Goal: Download file/media

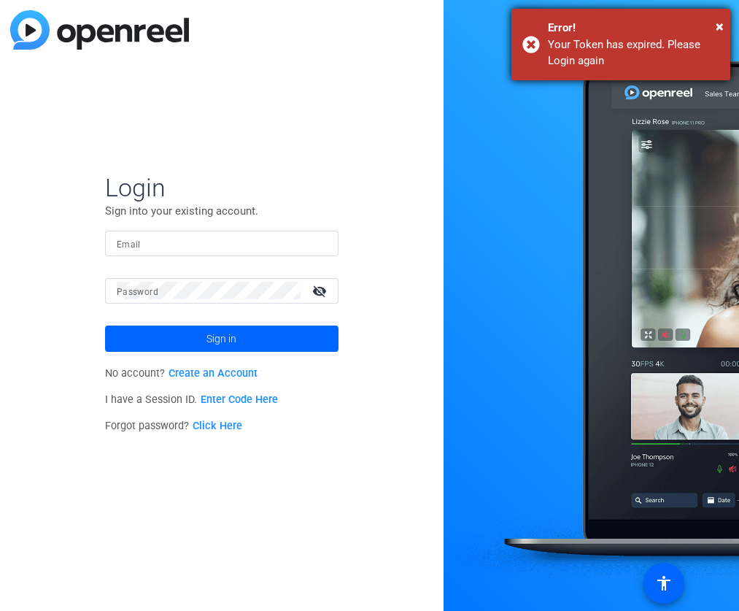
click at [729, 21] on div "× Error! Your Token has expired. Please Login again" at bounding box center [621, 45] width 219 height 72
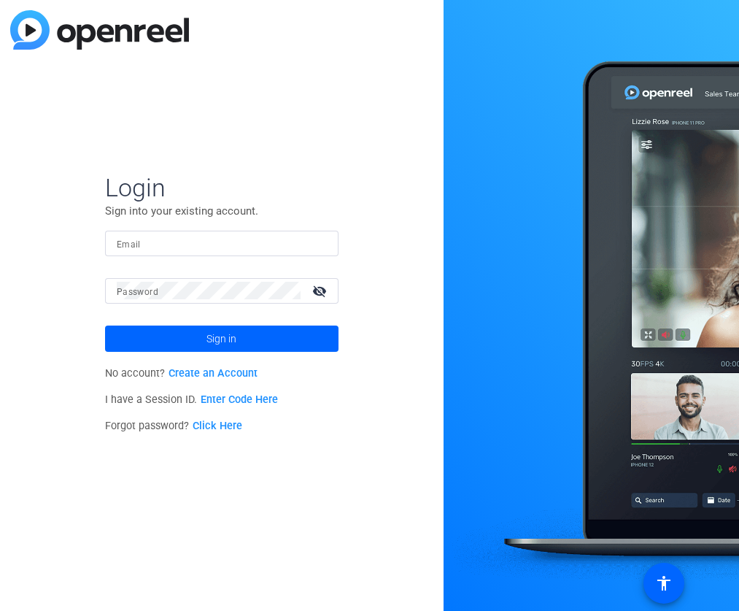
click at [724, 21] on div "× Error! Your Token has expired. Please Login again" at bounding box center [621, 45] width 219 height 72
click at [212, 234] on input "Email" at bounding box center [222, 243] width 210 height 18
type input "[EMAIL_ADDRESS][DOMAIN_NAME]"
click at [105, 325] on button "Sign in" at bounding box center [222, 338] width 234 height 26
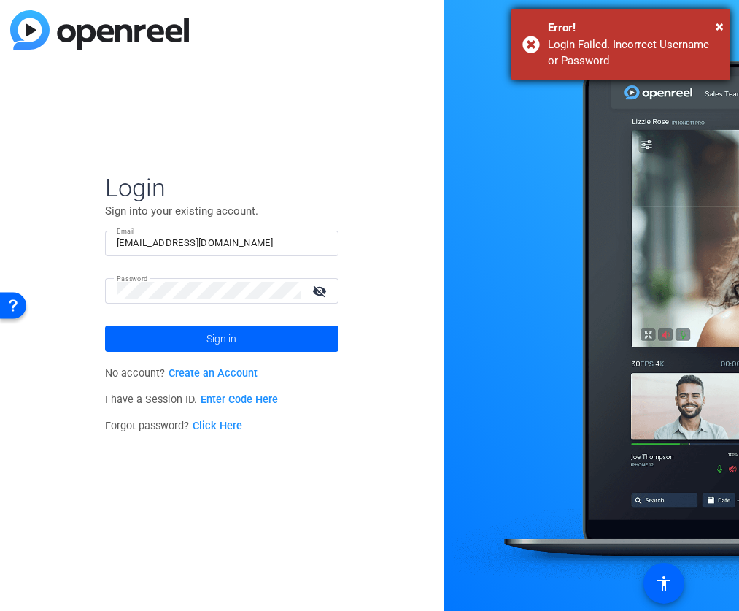
click at [725, 23] on div "× Error! Login Failed. Incorrect Username or Password" at bounding box center [621, 45] width 219 height 72
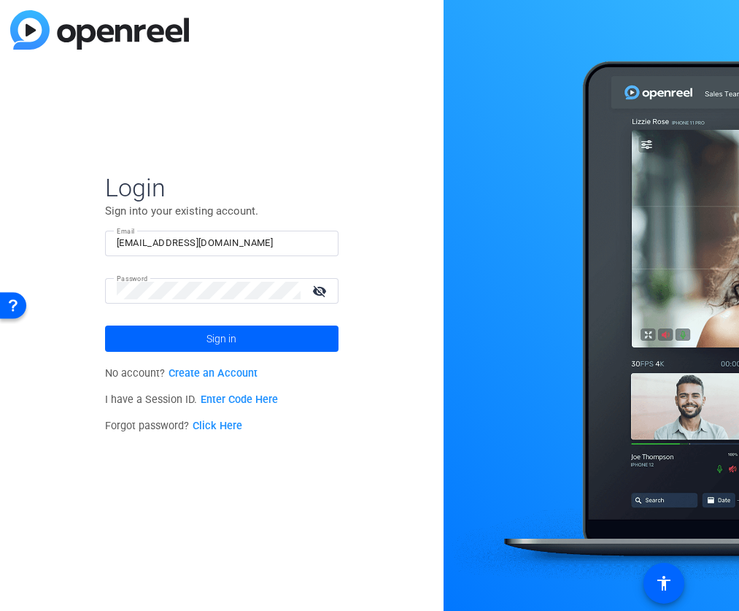
click at [324, 292] on mat-icon "visibility_off" at bounding box center [321, 290] width 35 height 21
click at [323, 292] on mat-icon "visibility" at bounding box center [321, 290] width 35 height 21
click at [105, 325] on button "Sign in" at bounding box center [222, 338] width 234 height 26
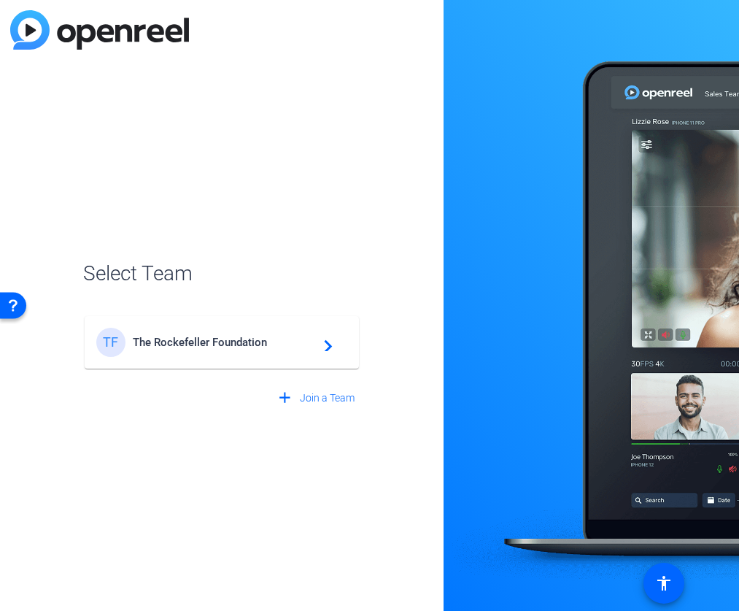
click at [308, 357] on mat-card-content "TF The Rockefeller Foundation navigate_next" at bounding box center [222, 342] width 274 height 53
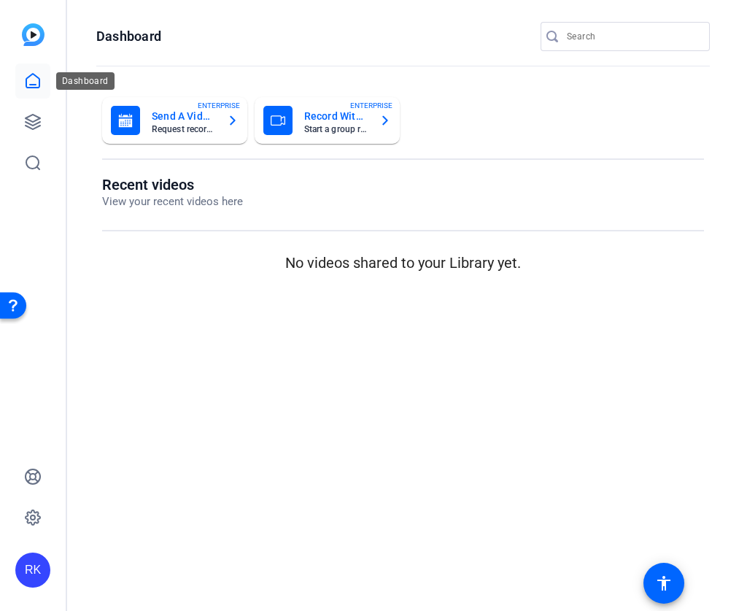
click at [18, 87] on link at bounding box center [32, 80] width 35 height 35
click at [39, 35] on img at bounding box center [33, 34] width 23 height 23
click at [28, 122] on icon at bounding box center [33, 122] width 18 height 18
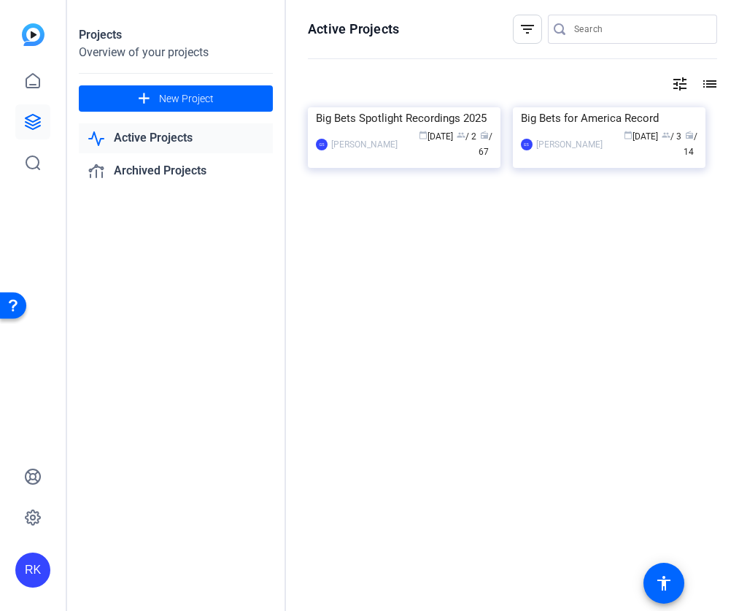
click at [134, 133] on link "Active Projects" at bounding box center [176, 138] width 194 height 30
click at [356, 129] on div "Big Bets Spotlight Recordings 2025" at bounding box center [404, 118] width 177 height 22
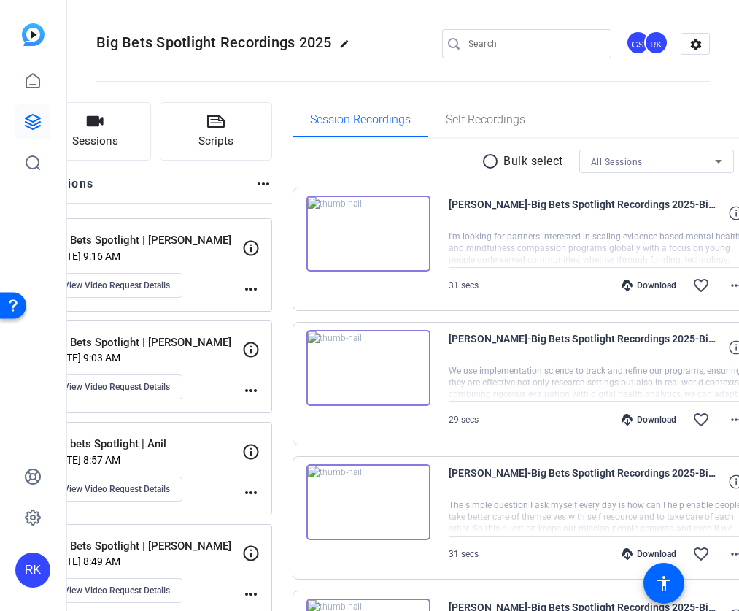
click at [504, 157] on p "Bulk select" at bounding box center [534, 162] width 60 height 18
click at [482, 159] on mat-icon "radio_button_unchecked" at bounding box center [493, 162] width 22 height 18
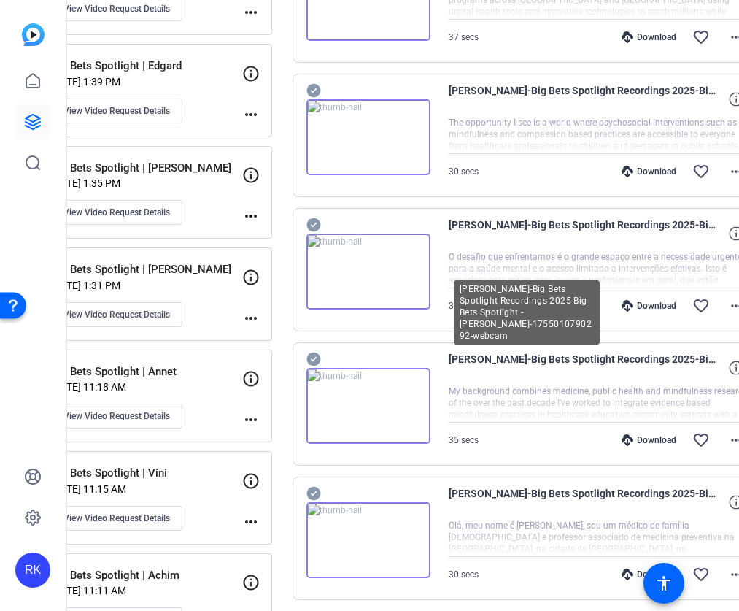
scroll to position [1074, 0]
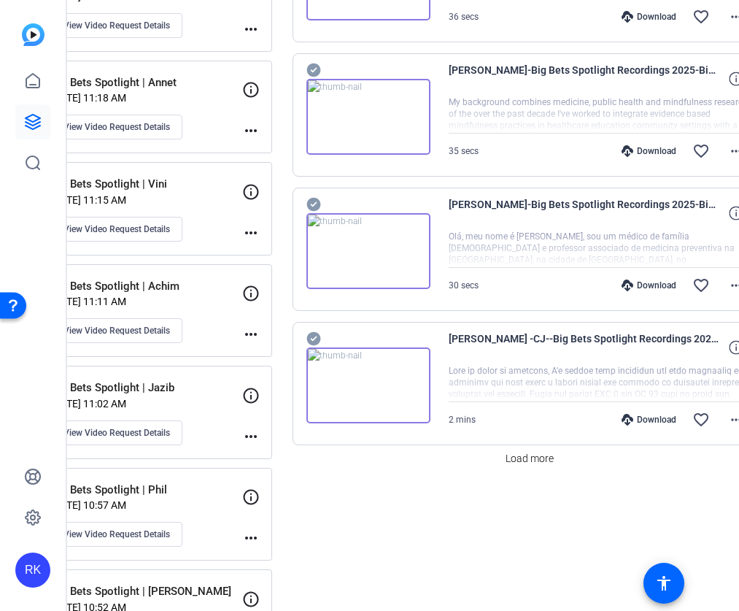
click at [514, 455] on span "Load more" at bounding box center [530, 458] width 48 height 15
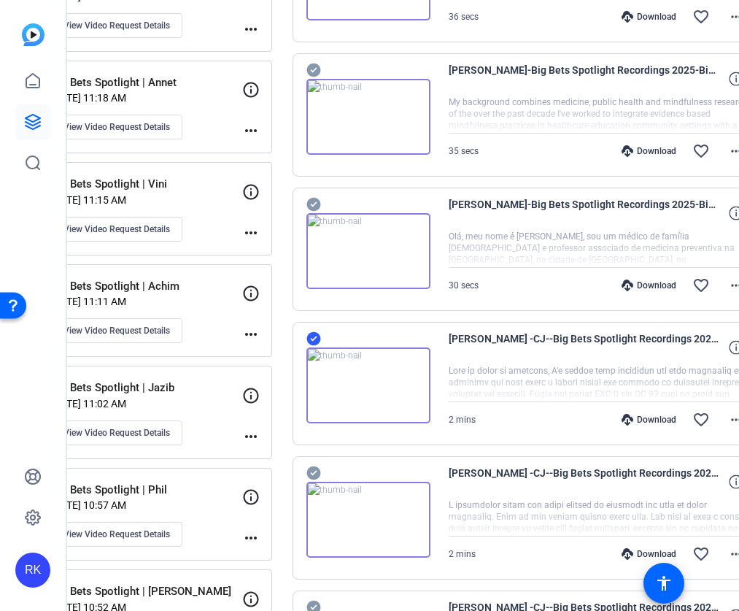
click at [320, 336] on icon at bounding box center [314, 339] width 14 height 14
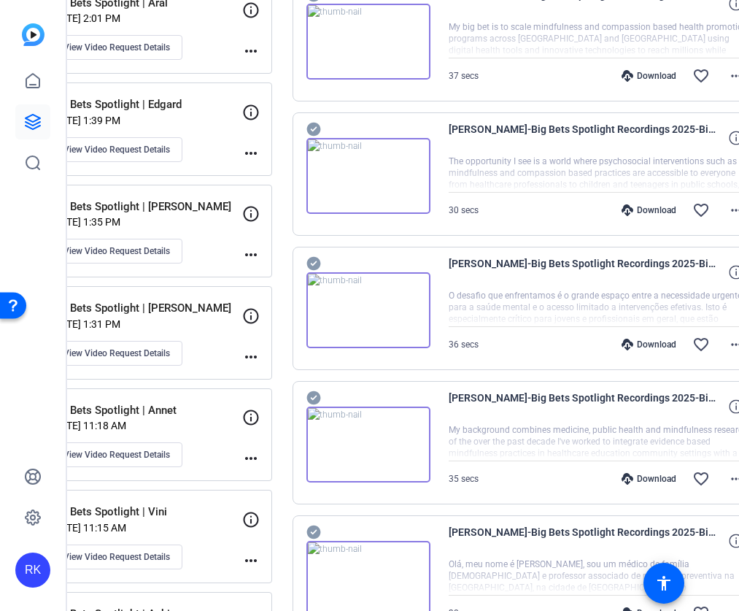
scroll to position [45, 0]
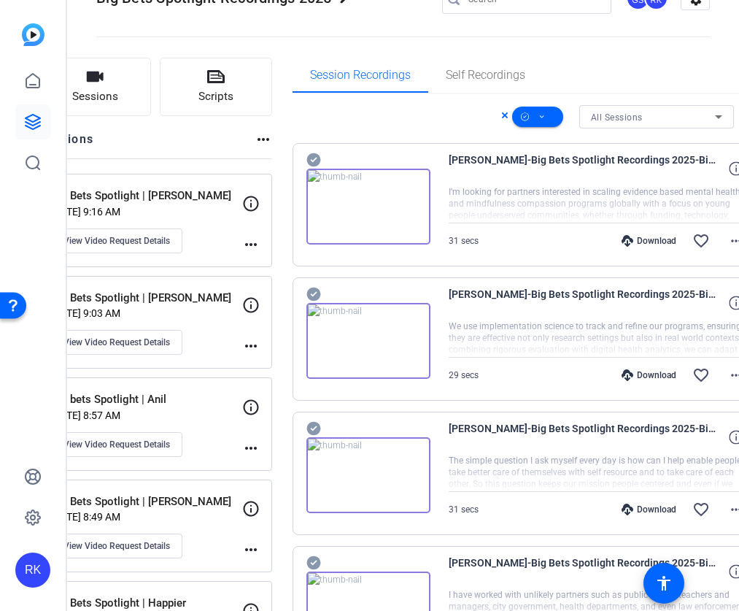
click at [320, 154] on icon at bounding box center [314, 160] width 14 height 14
click at [320, 167] on icon at bounding box center [314, 160] width 14 height 14
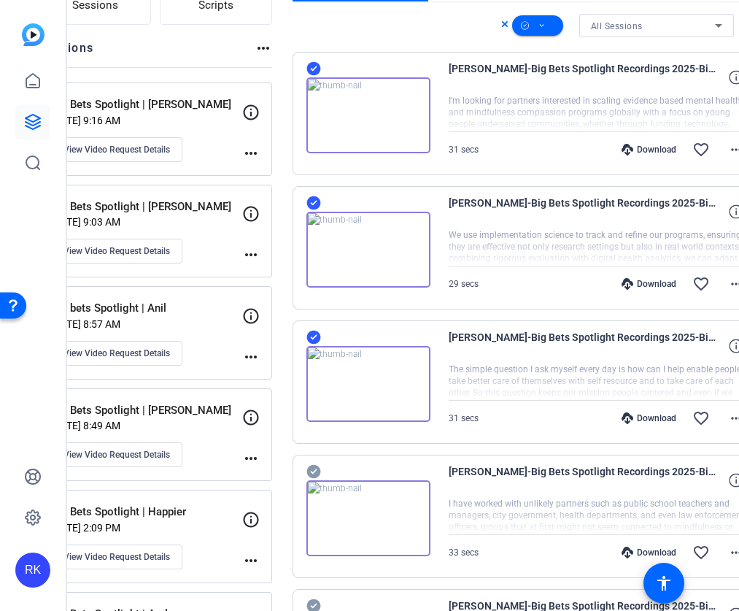
scroll to position [314, 0]
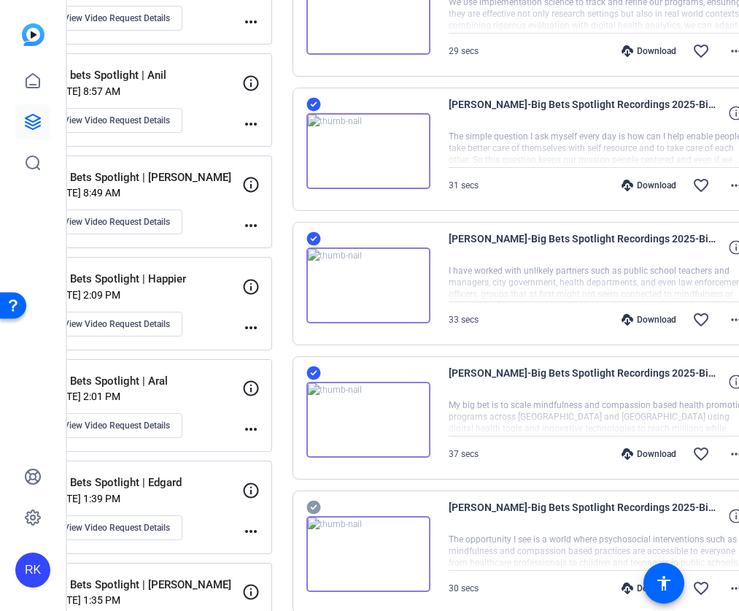
scroll to position [596, 0]
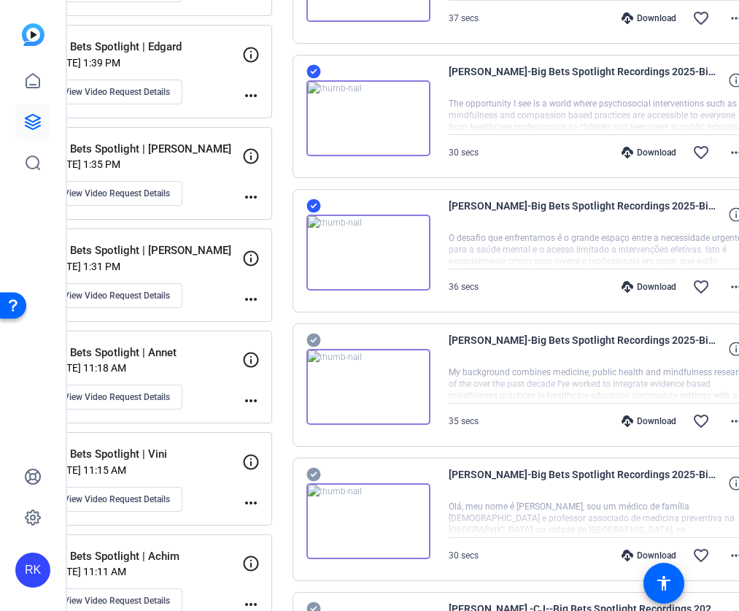
scroll to position [915, 0]
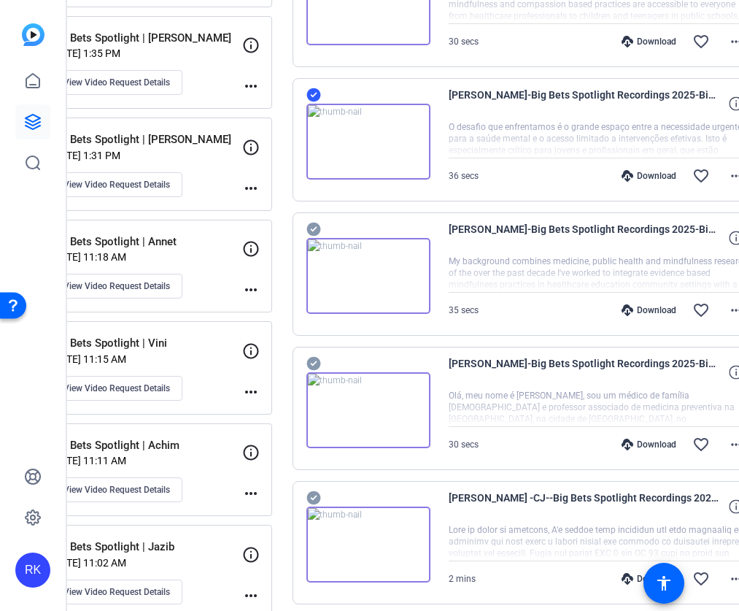
click at [321, 355] on icon at bounding box center [314, 364] width 15 height 18
click at [321, 228] on icon at bounding box center [314, 229] width 15 height 18
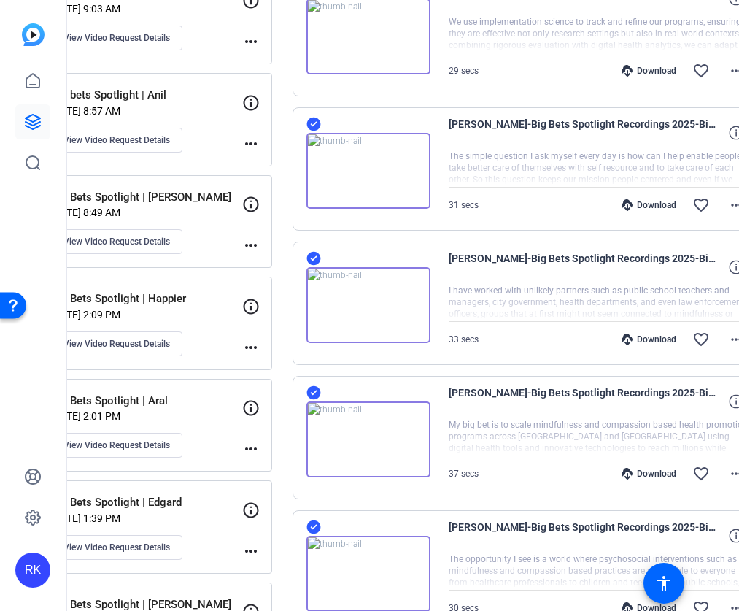
scroll to position [46, 0]
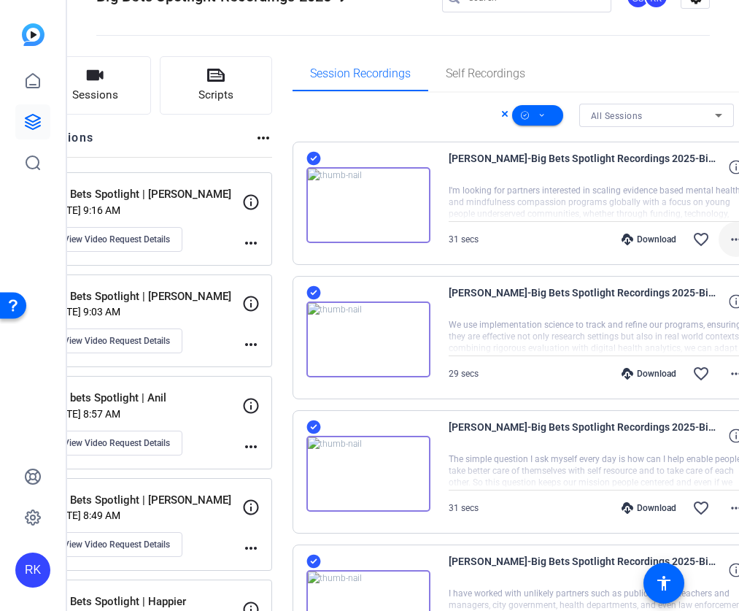
click at [728, 241] on mat-icon "more_horiz" at bounding box center [737, 240] width 18 height 18
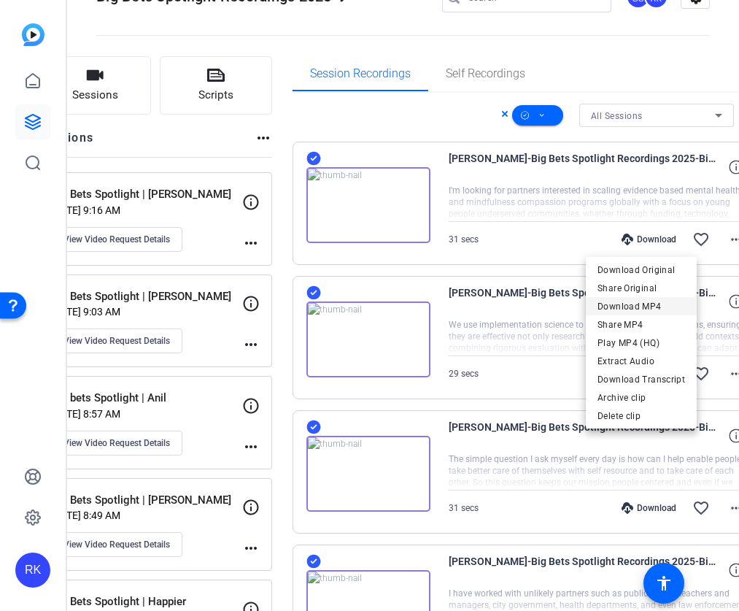
click at [661, 307] on span "Download MP4" at bounding box center [642, 307] width 88 height 18
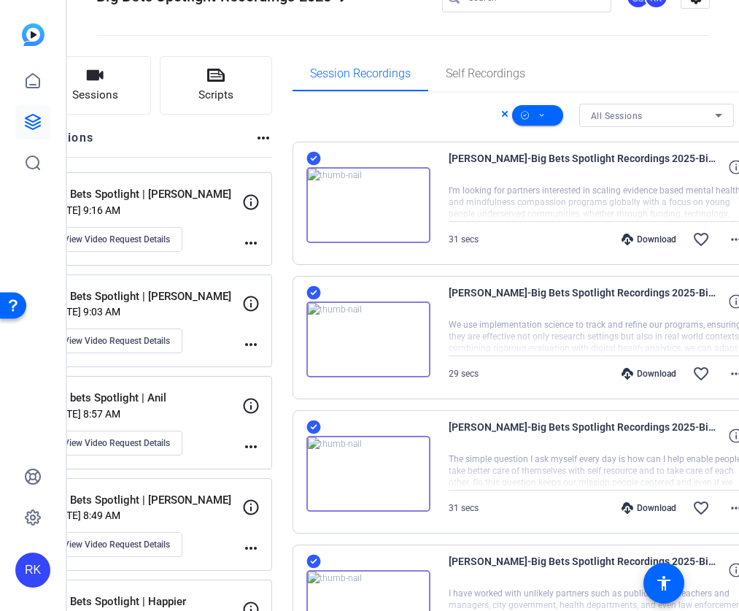
click at [502, 115] on icon at bounding box center [505, 114] width 6 height 6
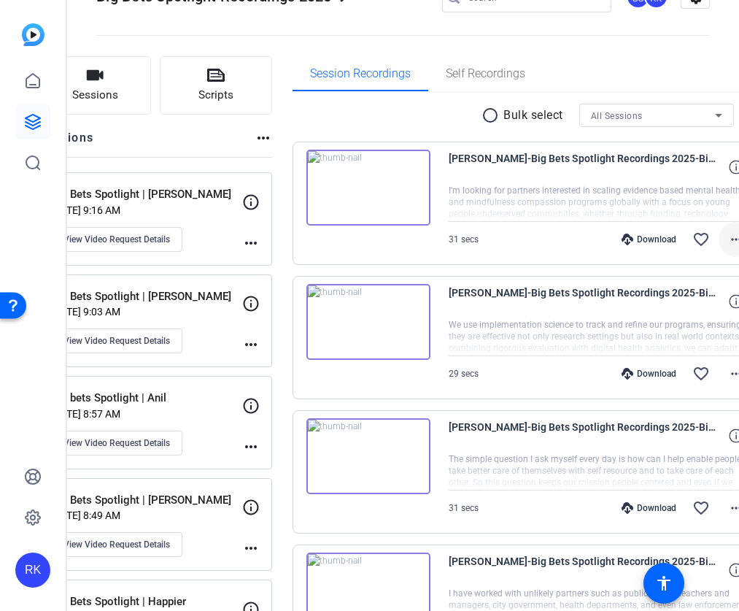
click at [728, 240] on mat-icon "more_horiz" at bounding box center [737, 240] width 18 height 18
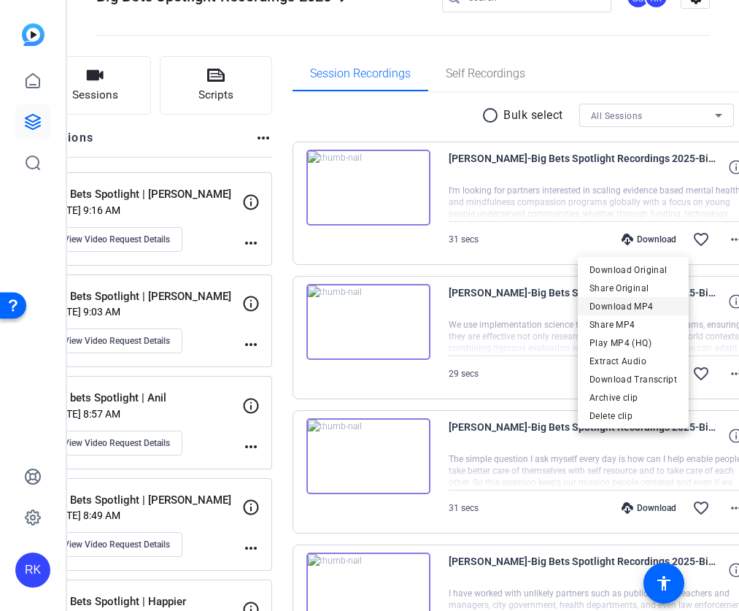
click at [637, 301] on span "Download MP4" at bounding box center [634, 307] width 88 height 18
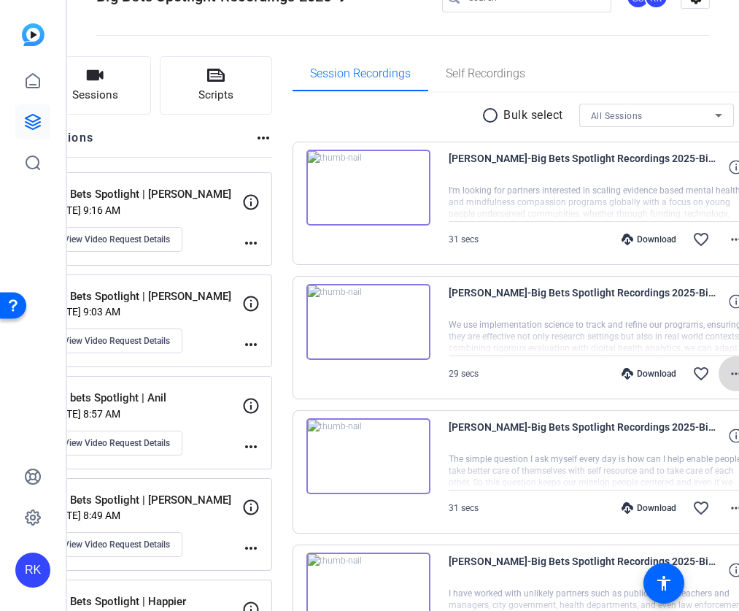
click at [728, 366] on mat-icon "more_horiz" at bounding box center [737, 374] width 18 height 18
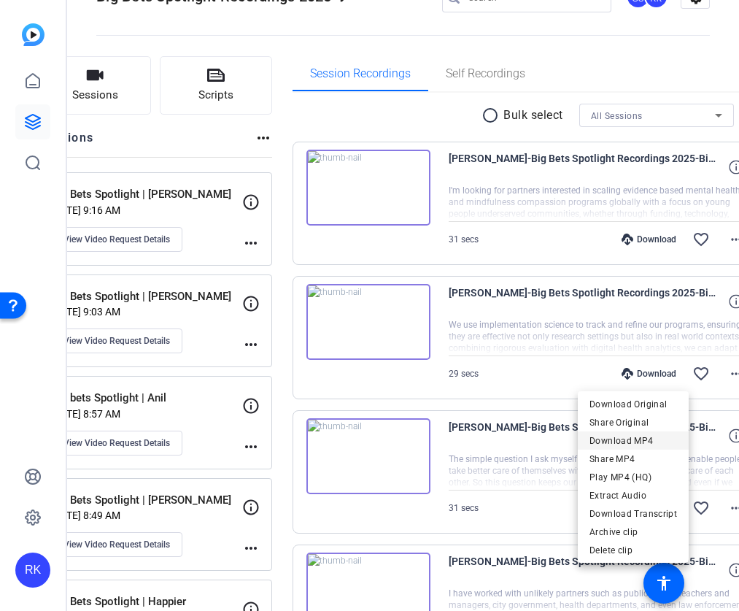
click at [633, 441] on span "Download MP4" at bounding box center [634, 441] width 88 height 18
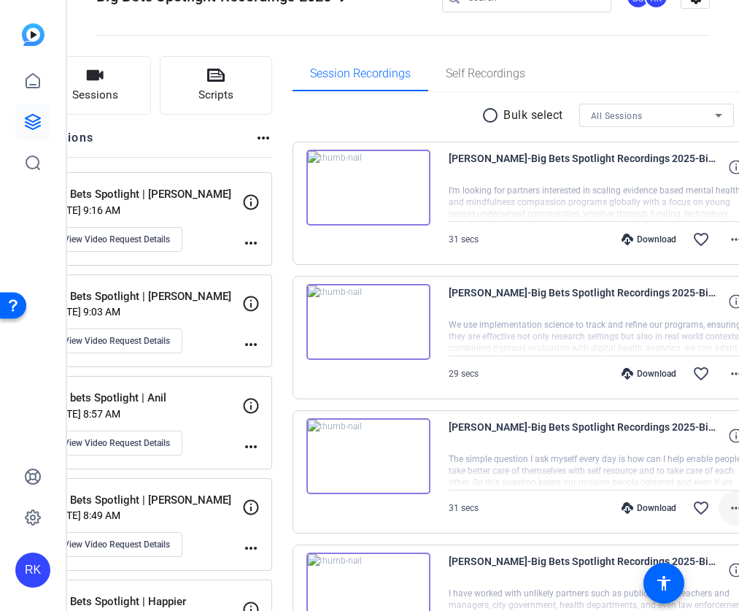
click at [728, 506] on mat-icon "more_horiz" at bounding box center [737, 508] width 18 height 18
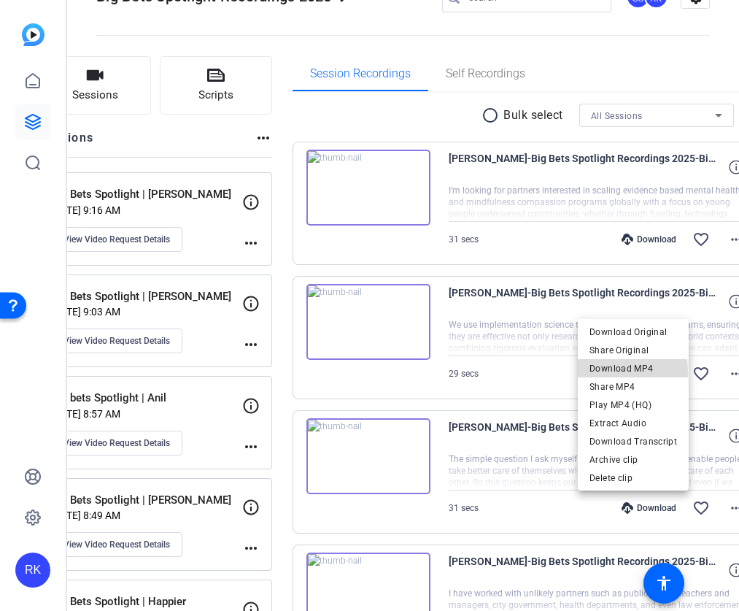
click at [633, 371] on span "Download MP4" at bounding box center [634, 369] width 88 height 18
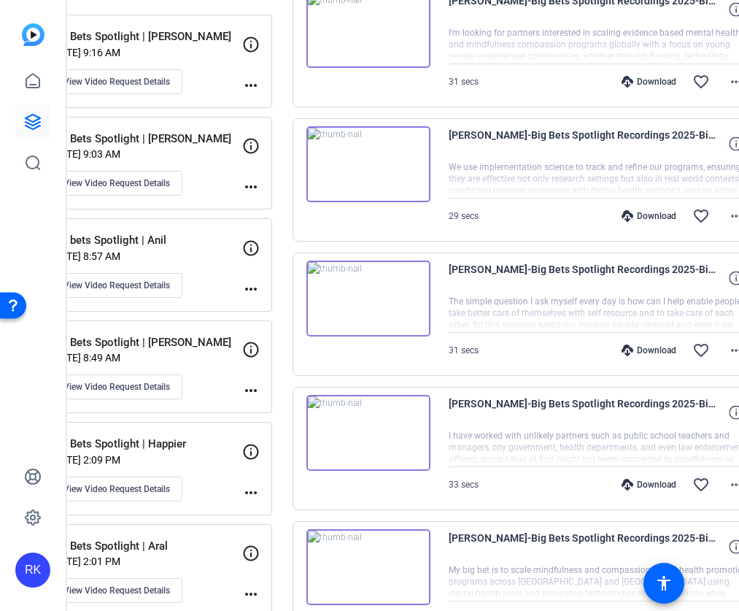
scroll to position [205, 0]
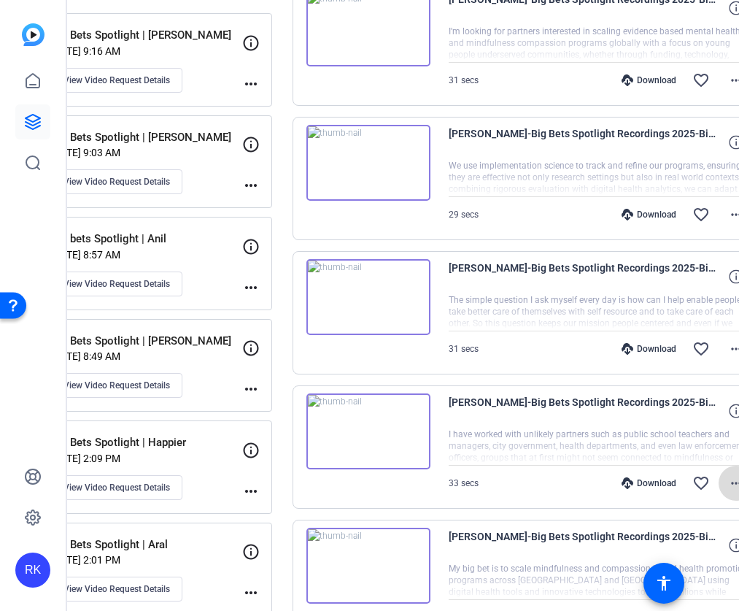
click at [728, 478] on mat-icon "more_horiz" at bounding box center [737, 483] width 18 height 18
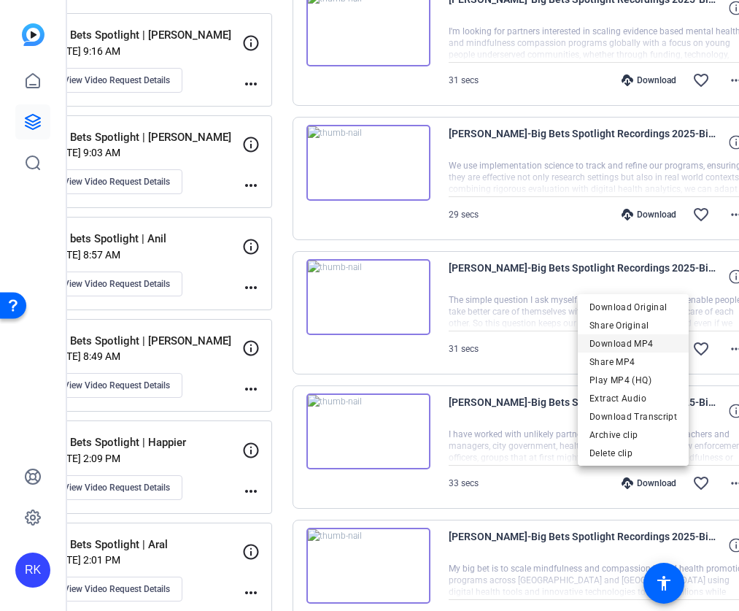
click at [644, 339] on span "Download MP4" at bounding box center [634, 344] width 88 height 18
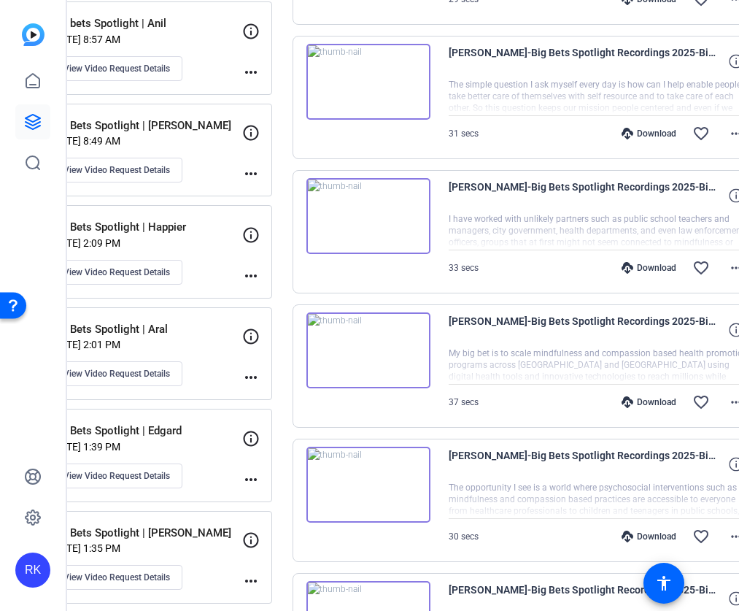
scroll to position [423, 0]
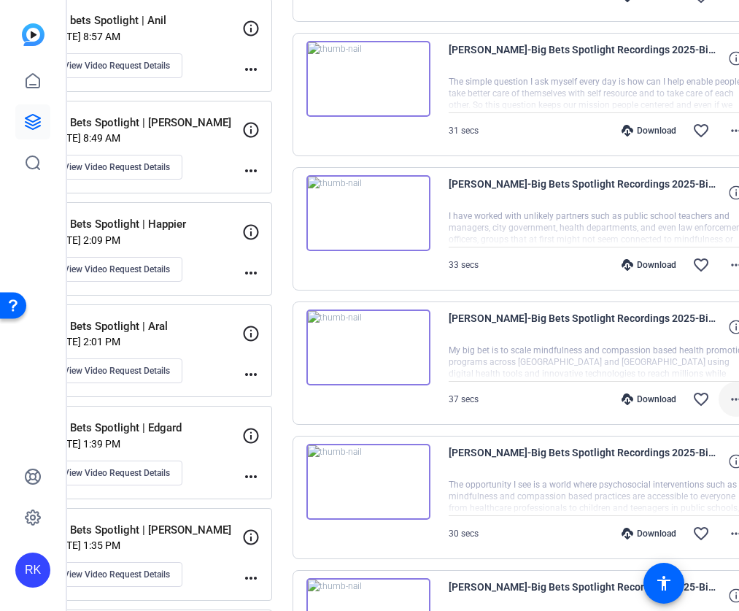
click at [728, 406] on mat-icon "more_horiz" at bounding box center [737, 399] width 18 height 18
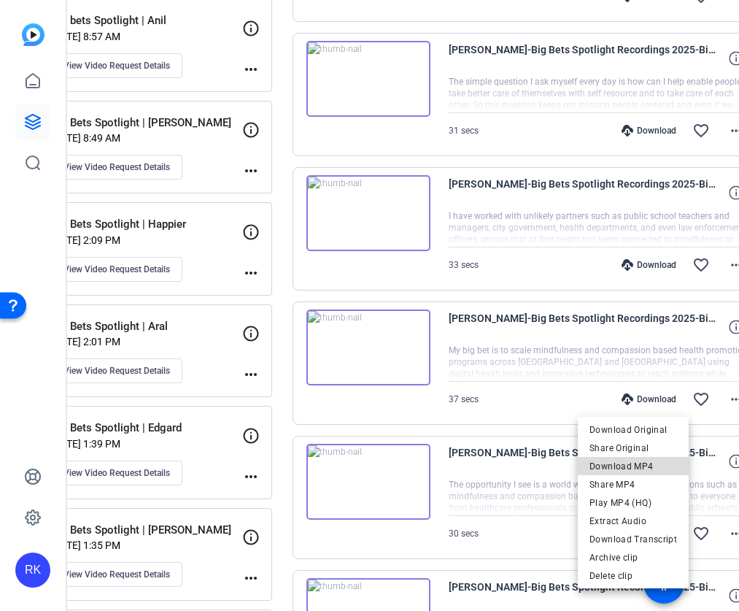
click at [652, 466] on span "Download MP4" at bounding box center [634, 467] width 88 height 18
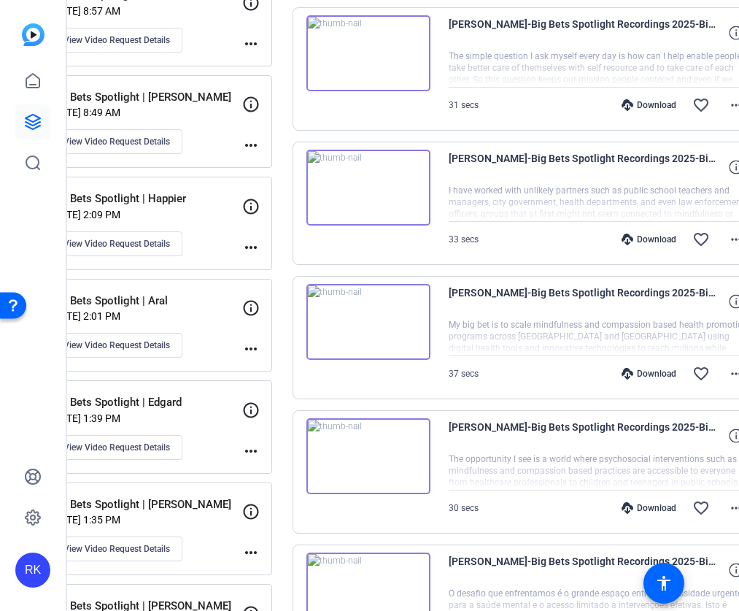
scroll to position [458, 0]
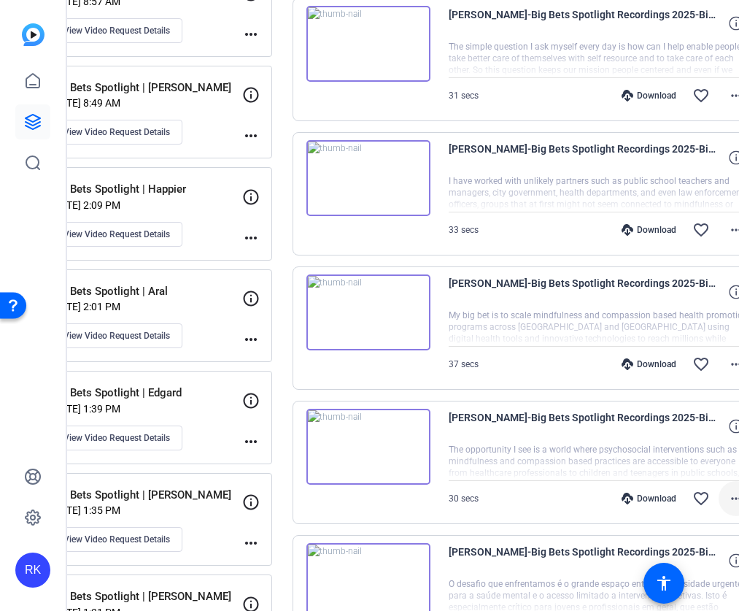
click at [728, 497] on mat-icon "more_horiz" at bounding box center [737, 499] width 18 height 18
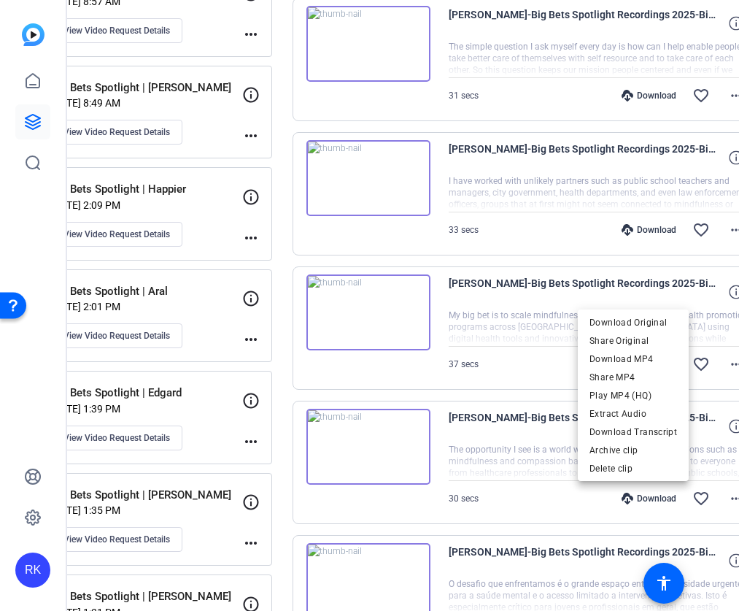
click at [677, 498] on div at bounding box center [369, 305] width 739 height 611
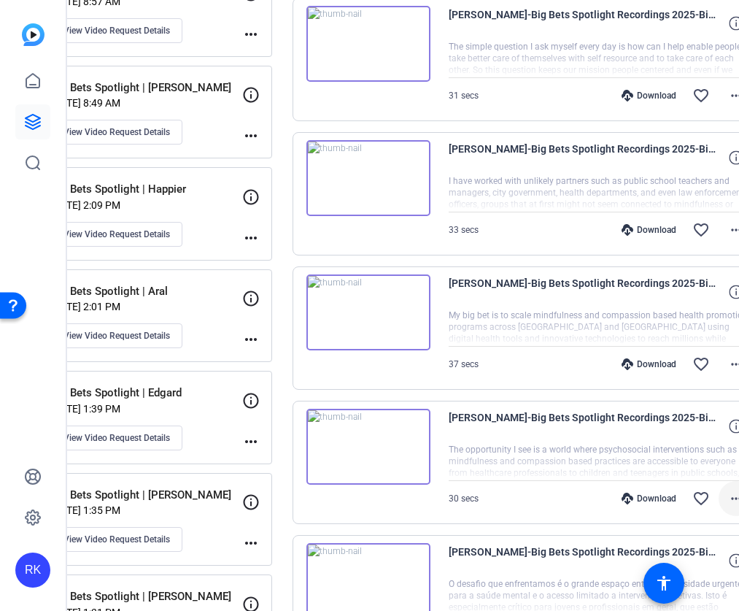
click at [728, 501] on mat-icon "more_horiz" at bounding box center [737, 499] width 18 height 18
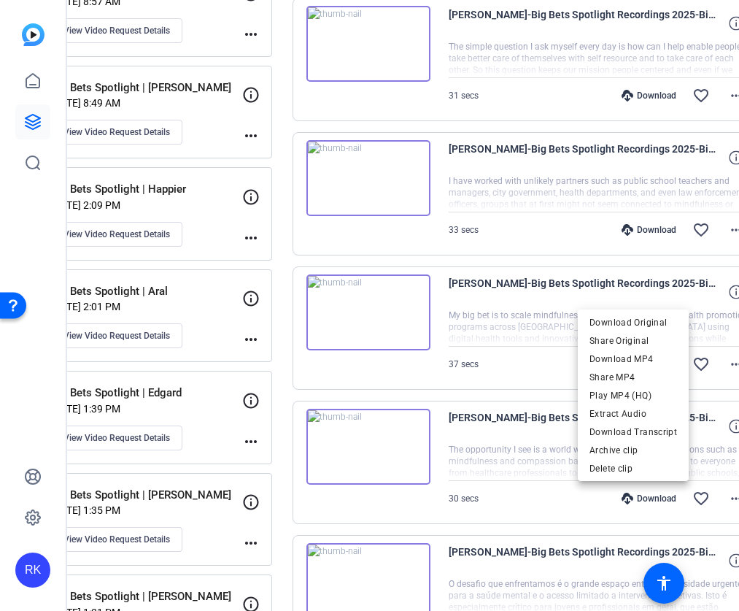
click at [655, 360] on span "Download MP4" at bounding box center [634, 359] width 88 height 18
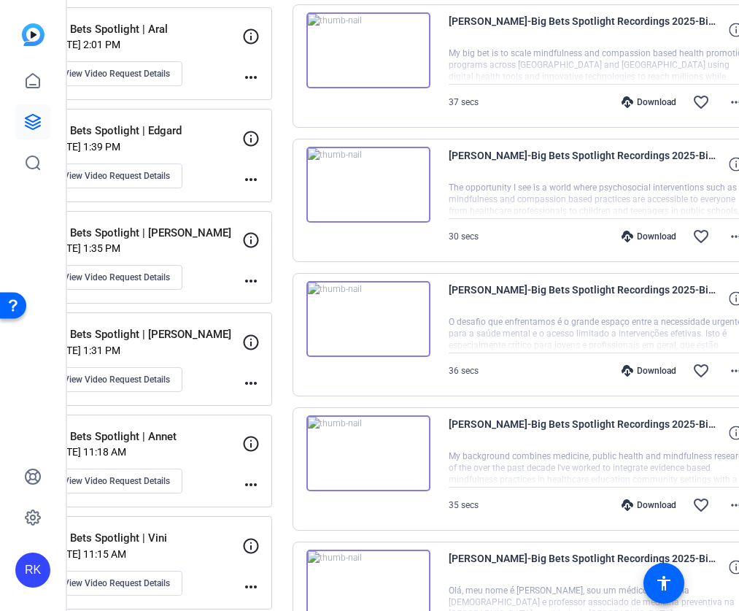
scroll to position [721, 0]
click at [728, 363] on mat-icon "more_horiz" at bounding box center [737, 370] width 18 height 18
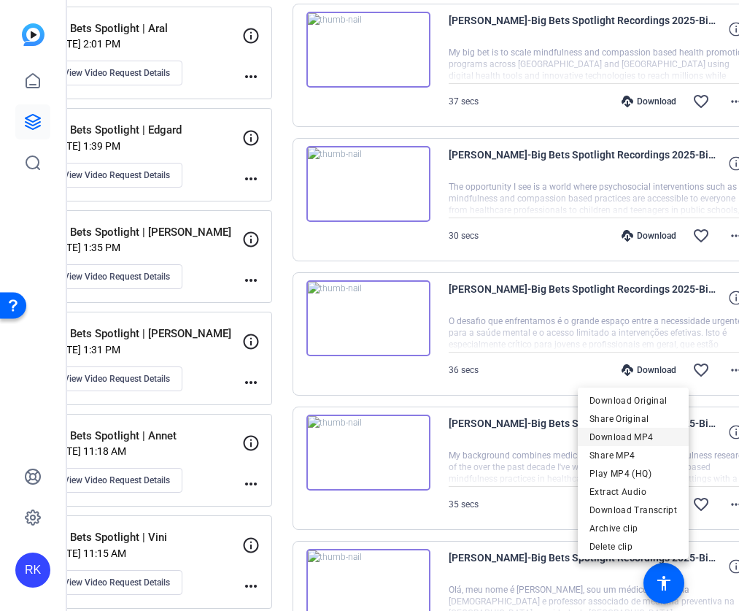
click at [660, 435] on span "Download MP4" at bounding box center [634, 437] width 88 height 18
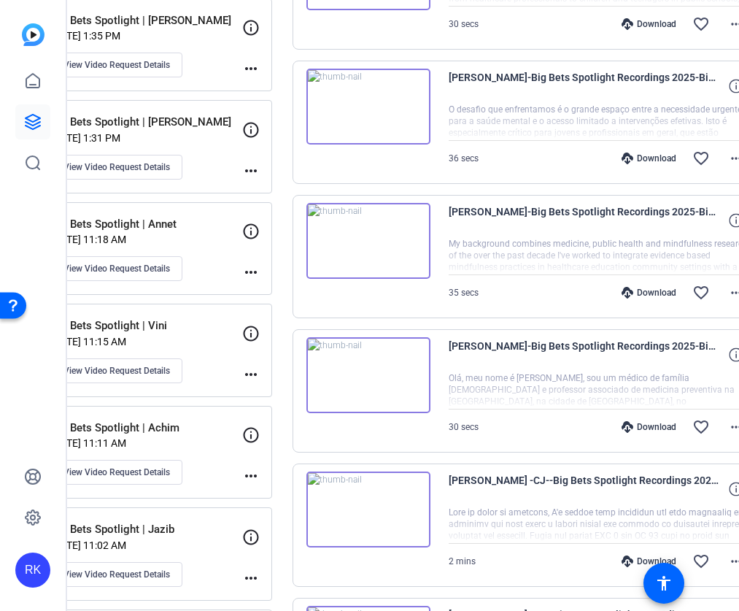
scroll to position [939, 0]
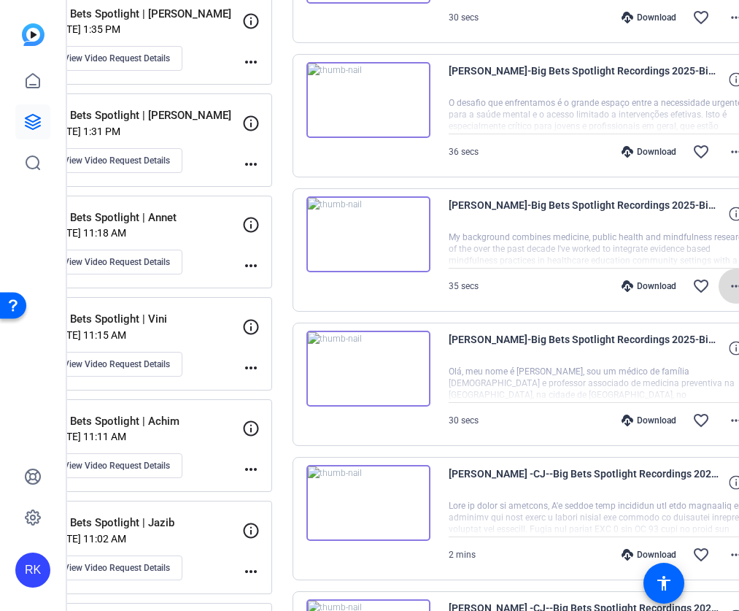
click at [728, 280] on mat-icon "more_horiz" at bounding box center [737, 286] width 18 height 18
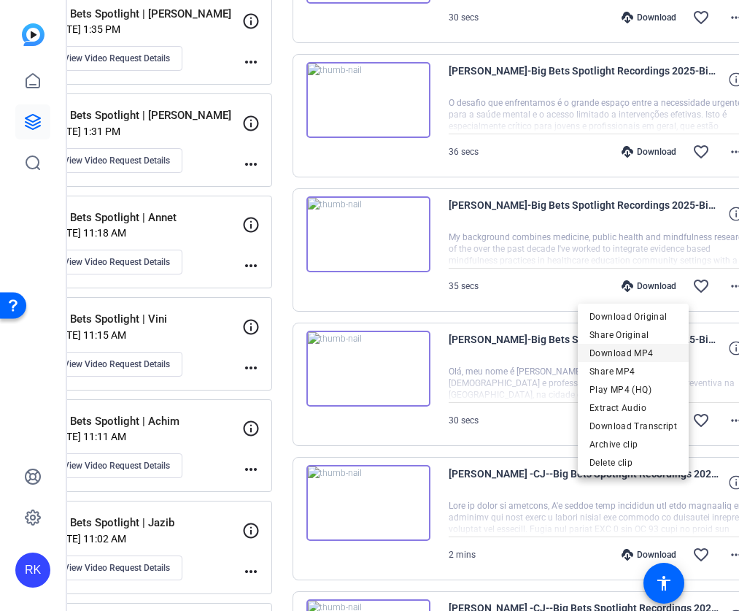
click at [631, 351] on span "Download MP4" at bounding box center [634, 353] width 88 height 18
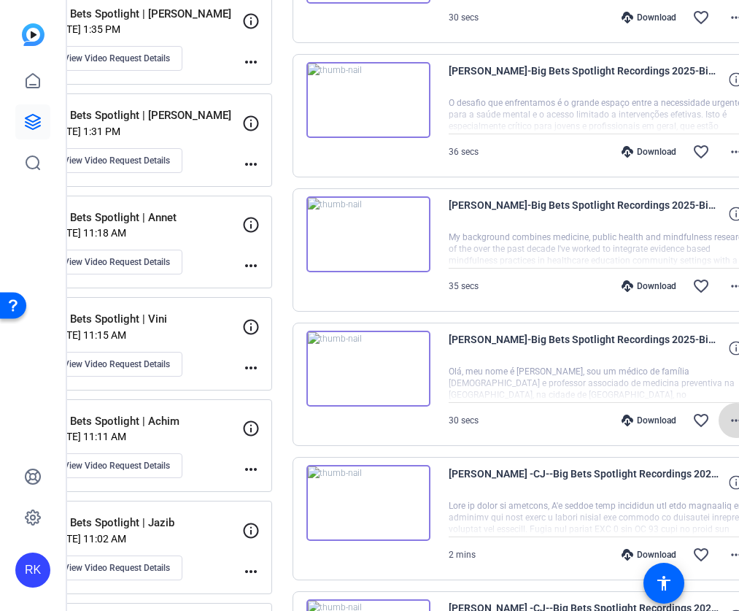
click at [728, 424] on mat-icon "more_horiz" at bounding box center [737, 421] width 18 height 18
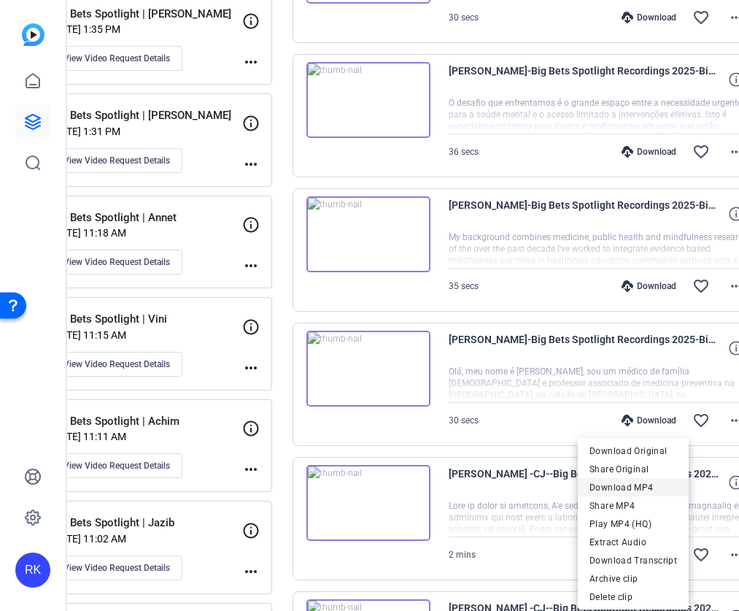
click at [625, 488] on span "Download MP4" at bounding box center [634, 487] width 88 height 18
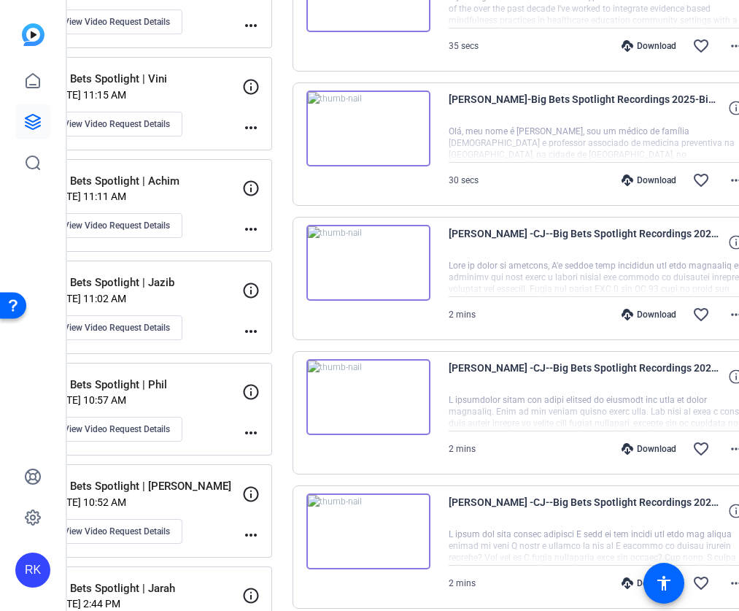
scroll to position [1179, 0]
click at [728, 312] on mat-icon "more_horiz" at bounding box center [737, 316] width 18 height 18
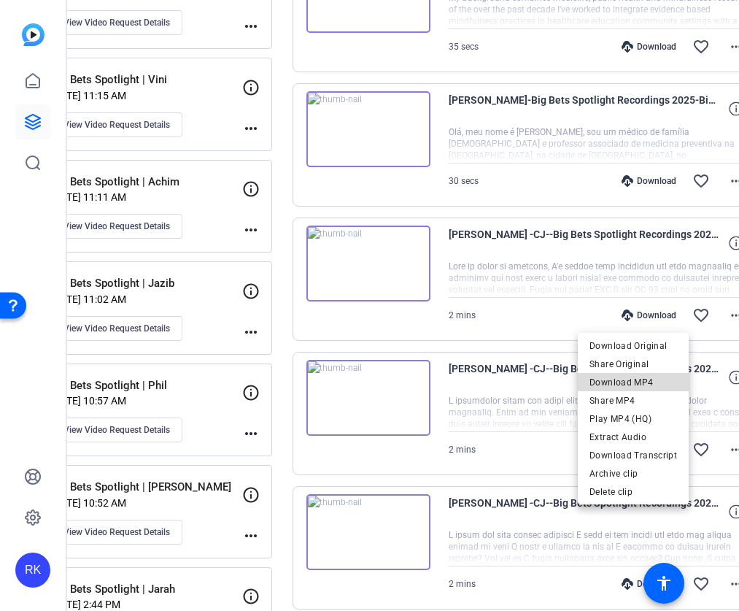
click at [653, 382] on span "Download MP4" at bounding box center [634, 382] width 88 height 18
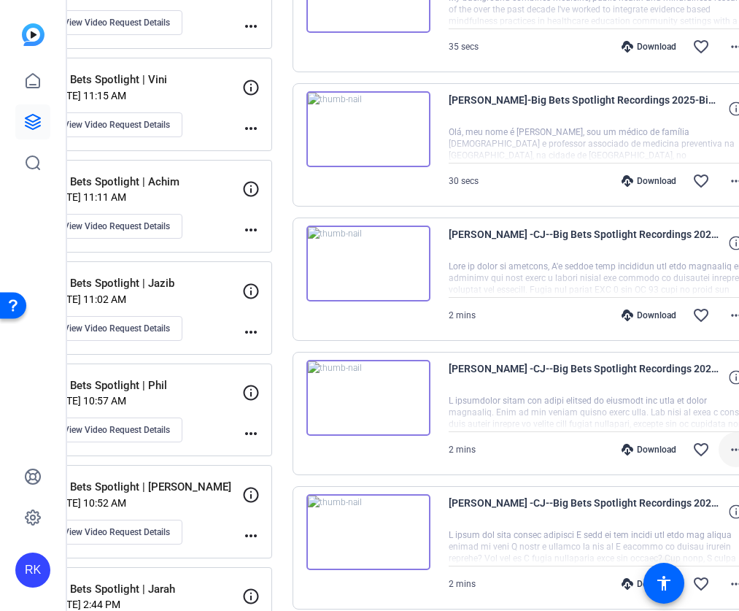
click at [728, 442] on mat-icon "more_horiz" at bounding box center [737, 450] width 18 height 18
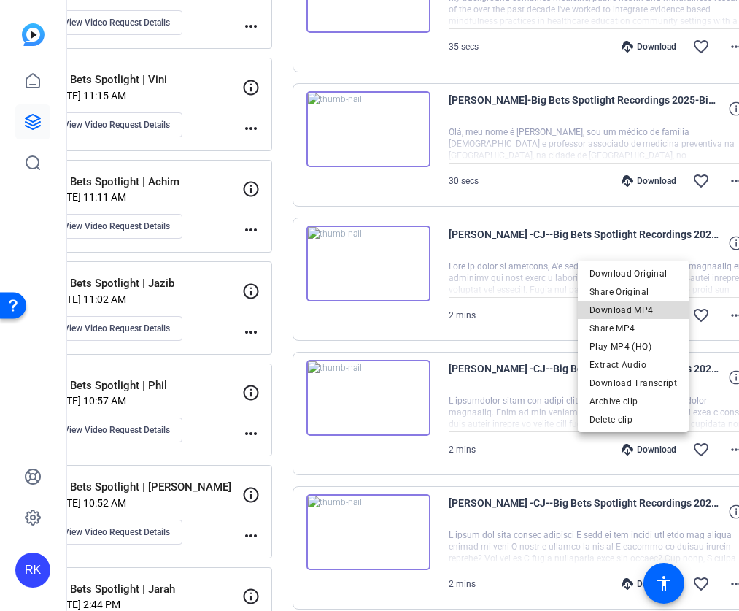
click at [644, 311] on span "Download MP4" at bounding box center [634, 310] width 88 height 18
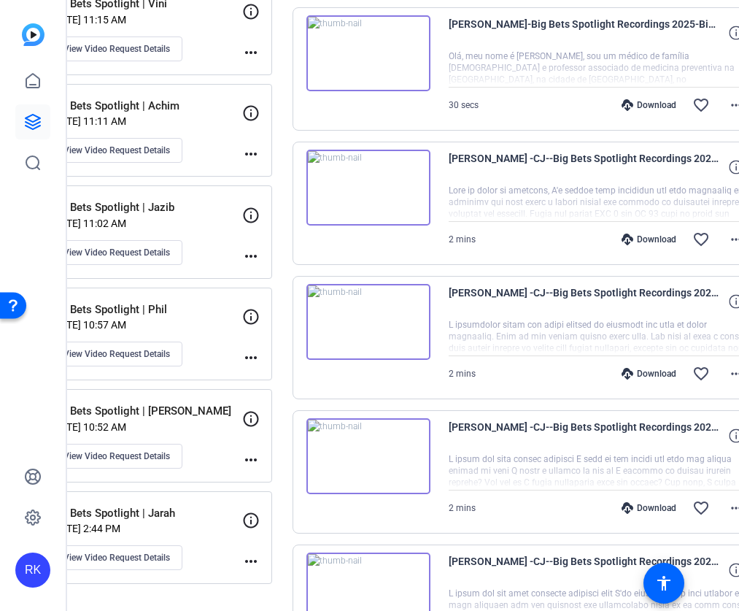
scroll to position [1255, 0]
click at [728, 512] on mat-icon "more_horiz" at bounding box center [737, 507] width 18 height 18
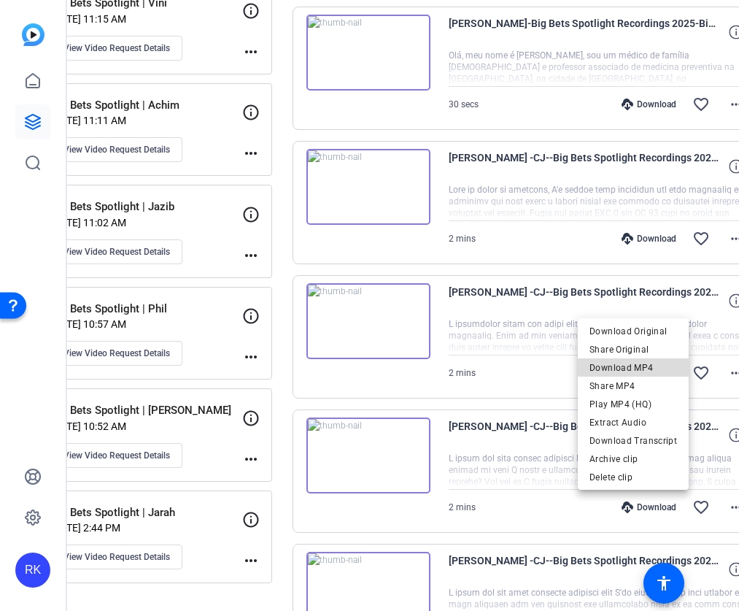
click at [652, 364] on span "Download MP4" at bounding box center [634, 368] width 88 height 18
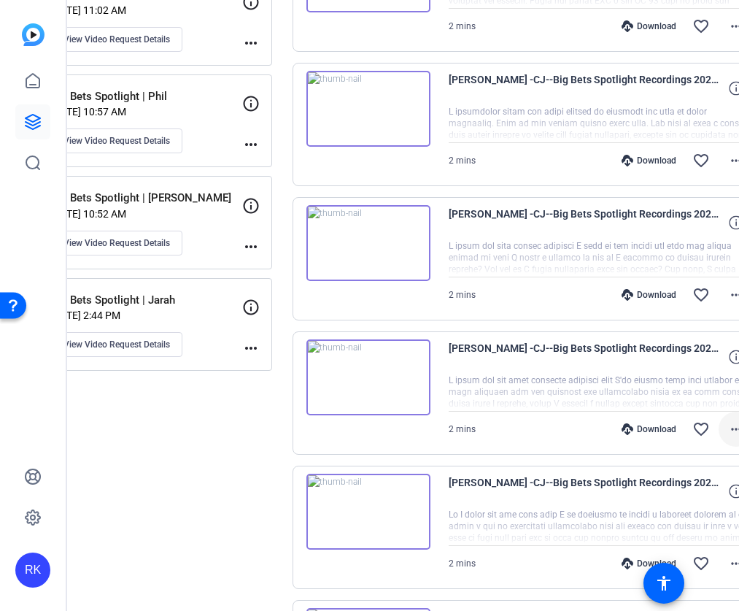
scroll to position [1469, 0]
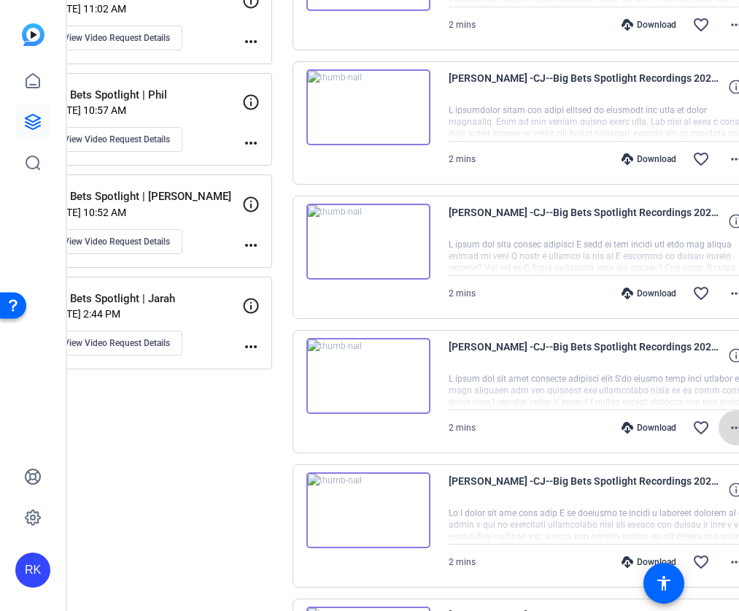
click at [728, 424] on mat-icon "more_horiz" at bounding box center [737, 428] width 18 height 18
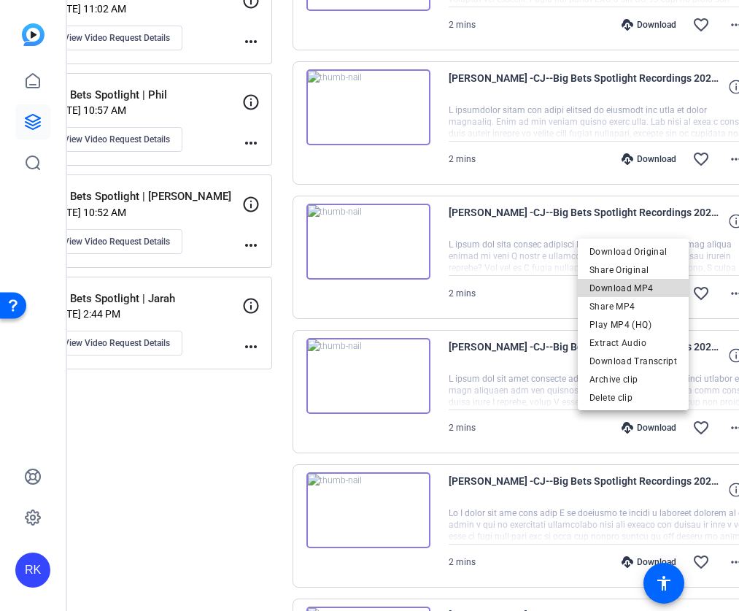
click at [658, 288] on span "Download MP4" at bounding box center [634, 289] width 88 height 18
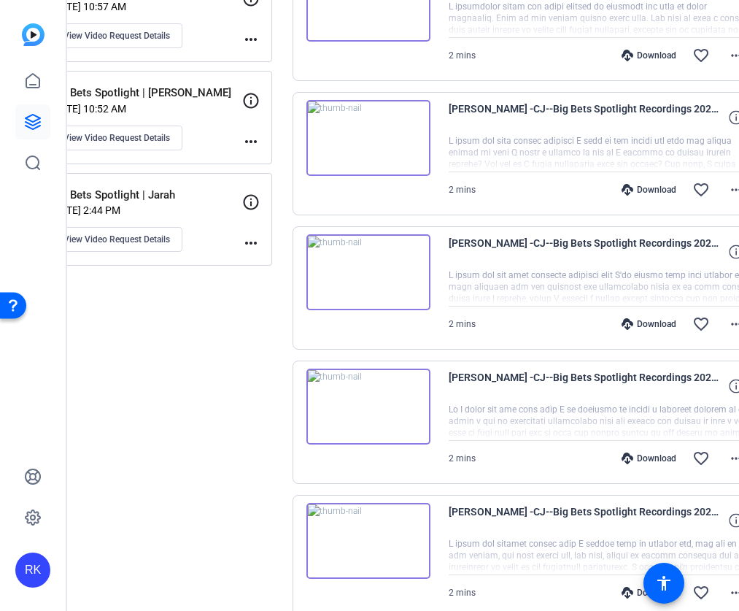
scroll to position [1648, 0]
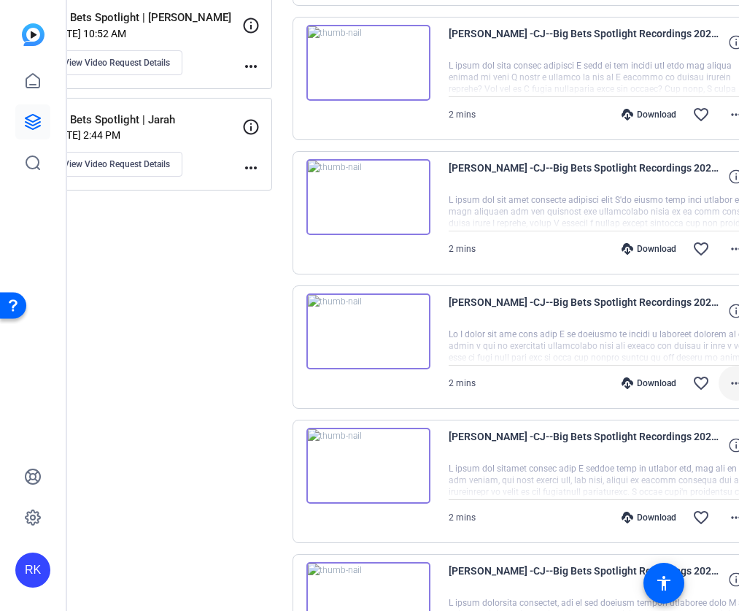
click at [728, 377] on mat-icon "more_horiz" at bounding box center [737, 383] width 18 height 18
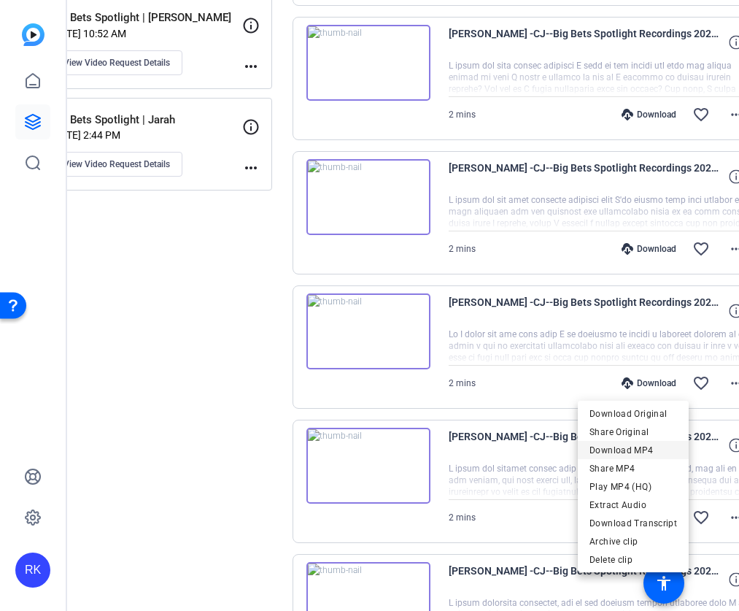
click at [641, 446] on span "Download MP4" at bounding box center [634, 450] width 88 height 18
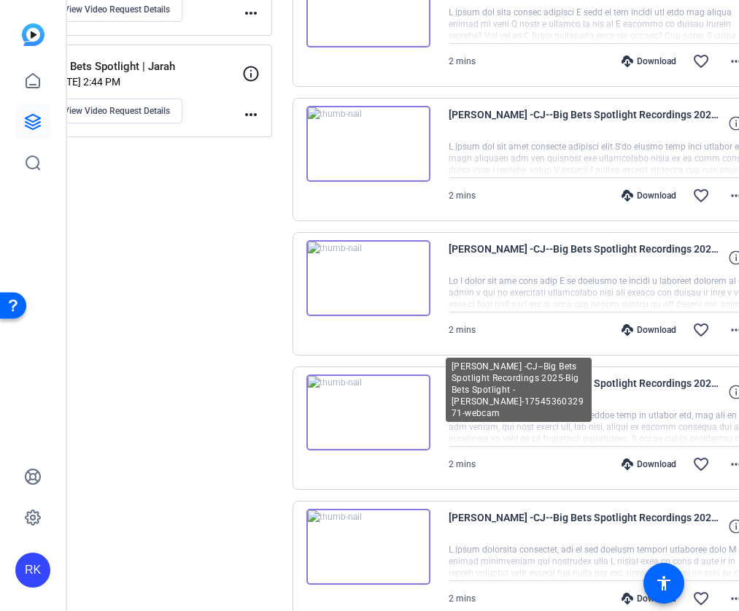
scroll to position [1781, 0]
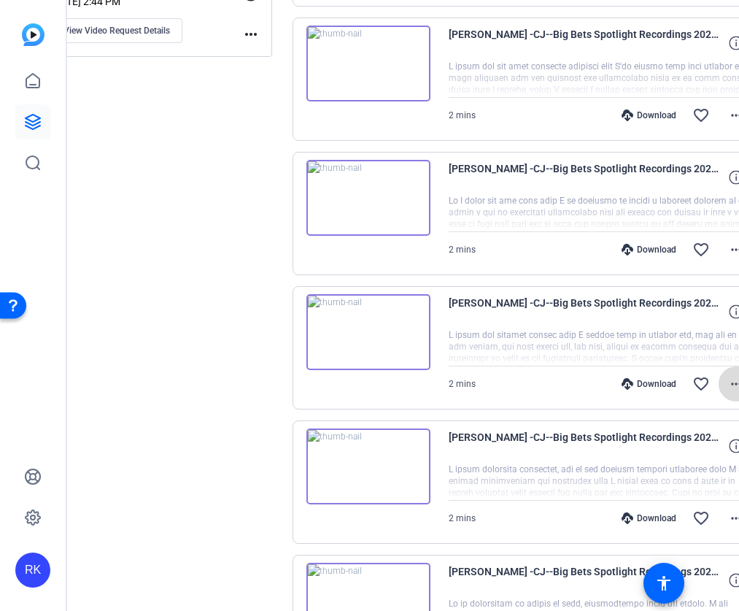
click at [728, 390] on mat-icon "more_horiz" at bounding box center [737, 384] width 18 height 18
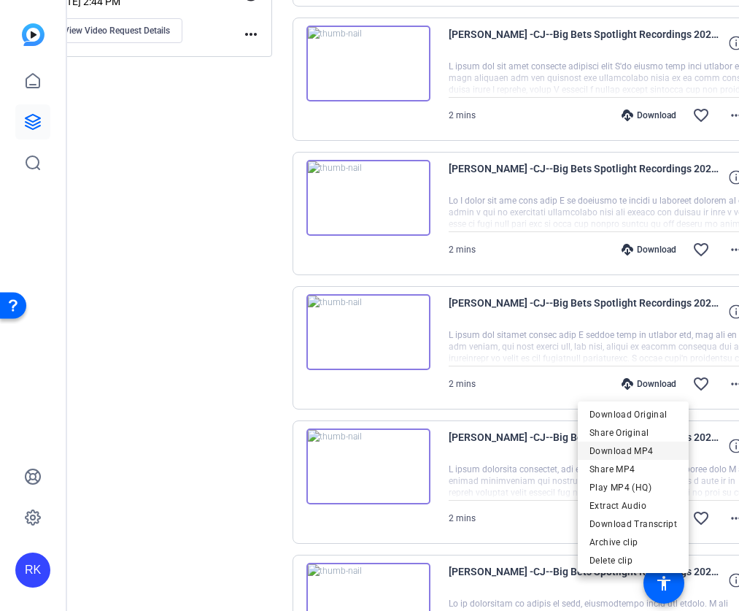
click at [655, 451] on span "Download MP4" at bounding box center [634, 451] width 88 height 18
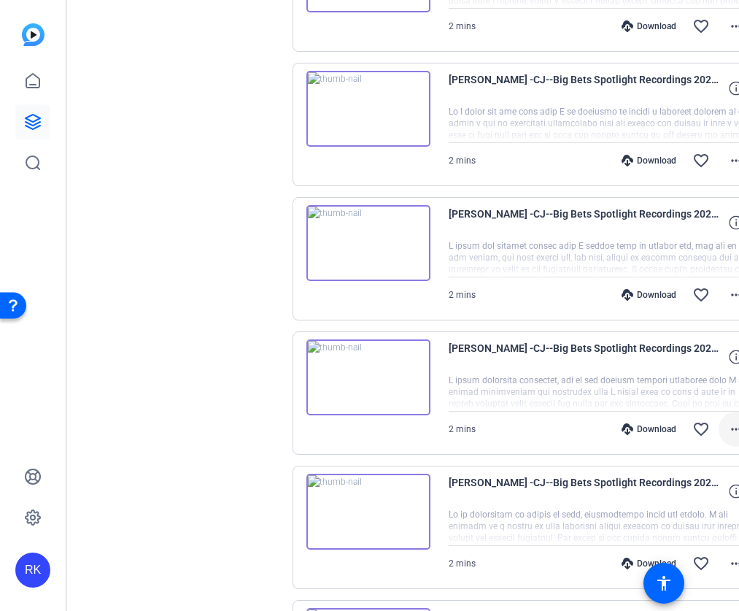
scroll to position [1873, 0]
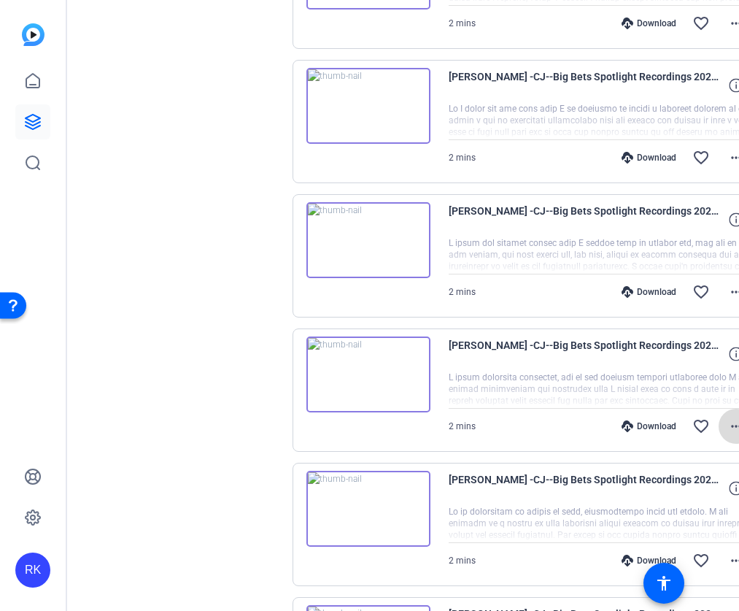
click at [728, 427] on mat-icon "more_horiz" at bounding box center [737, 426] width 18 height 18
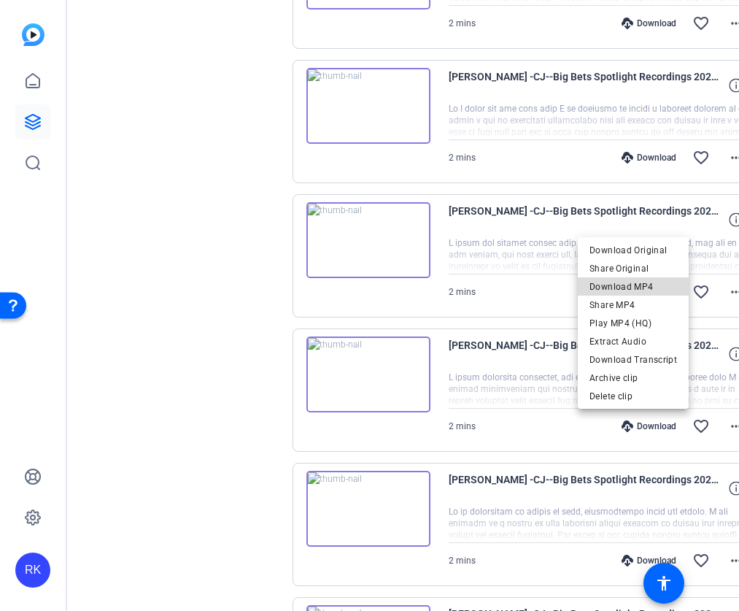
click at [643, 282] on span "Download MP4" at bounding box center [634, 287] width 88 height 18
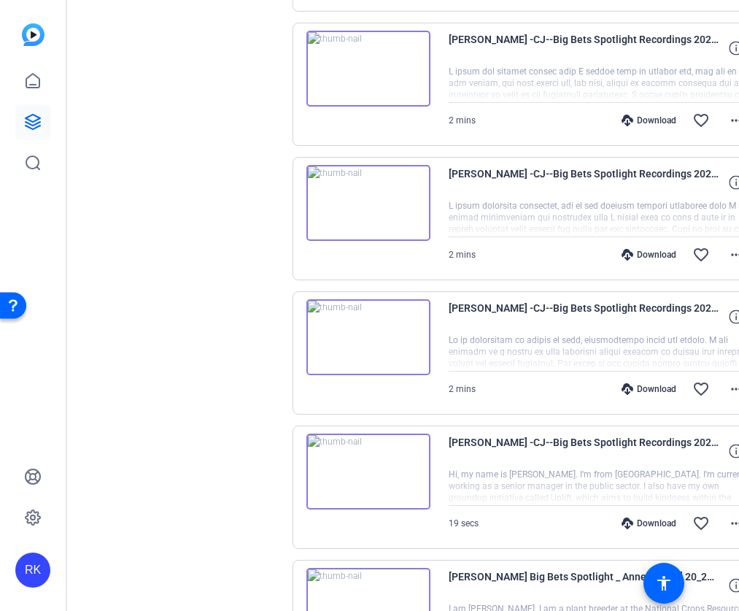
scroll to position [2066, 0]
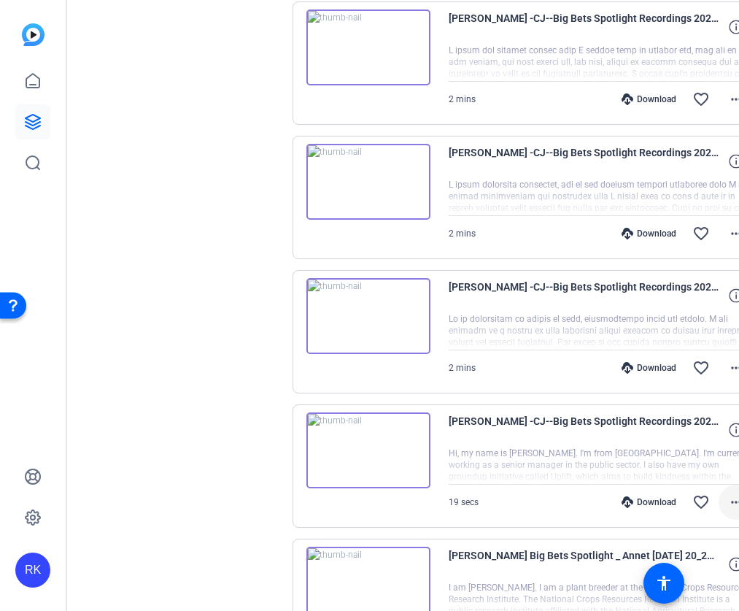
click at [728, 498] on mat-icon "more_horiz" at bounding box center [737, 502] width 18 height 18
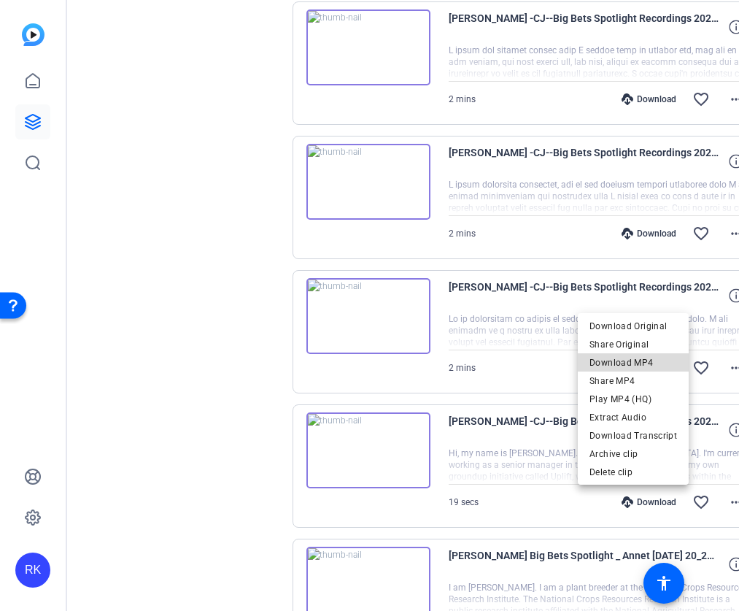
click at [663, 368] on span "Download MP4" at bounding box center [634, 363] width 88 height 18
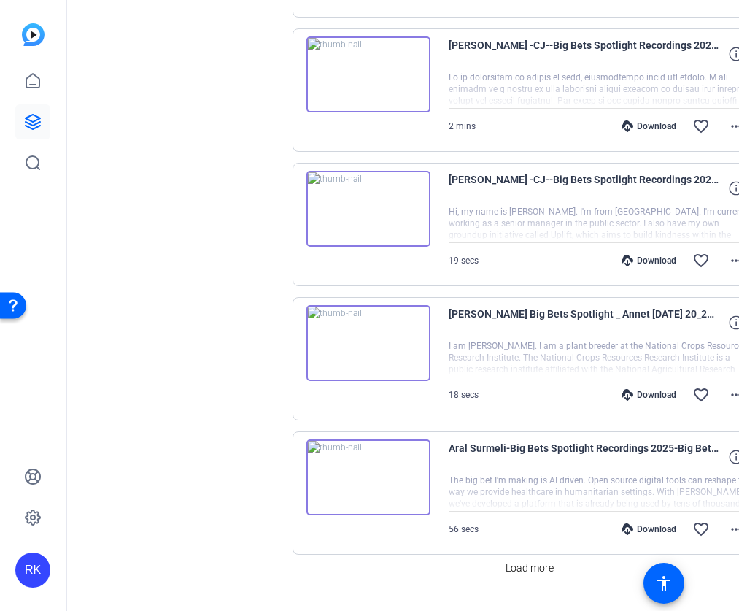
scroll to position [2309, 0]
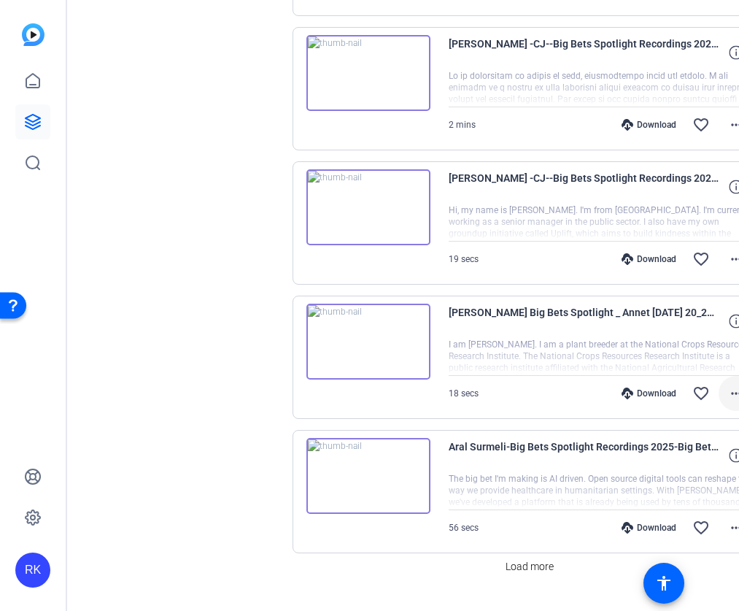
click at [728, 393] on mat-icon "more_horiz" at bounding box center [737, 394] width 18 height 18
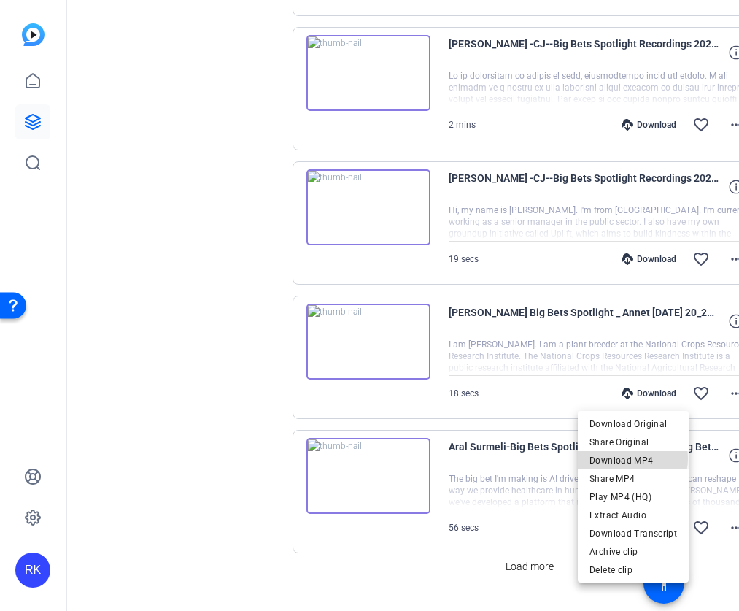
click at [633, 458] on span "Download MP4" at bounding box center [634, 461] width 88 height 18
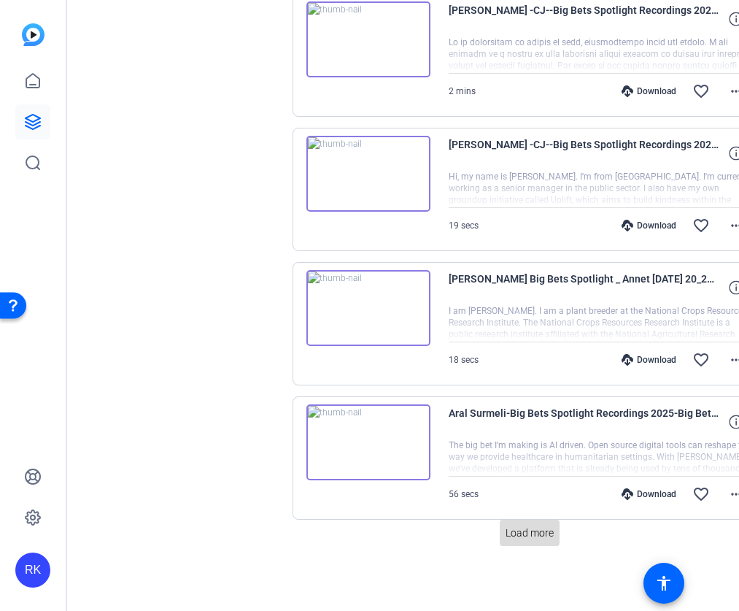
click at [548, 525] on span "Load more" at bounding box center [530, 532] width 48 height 15
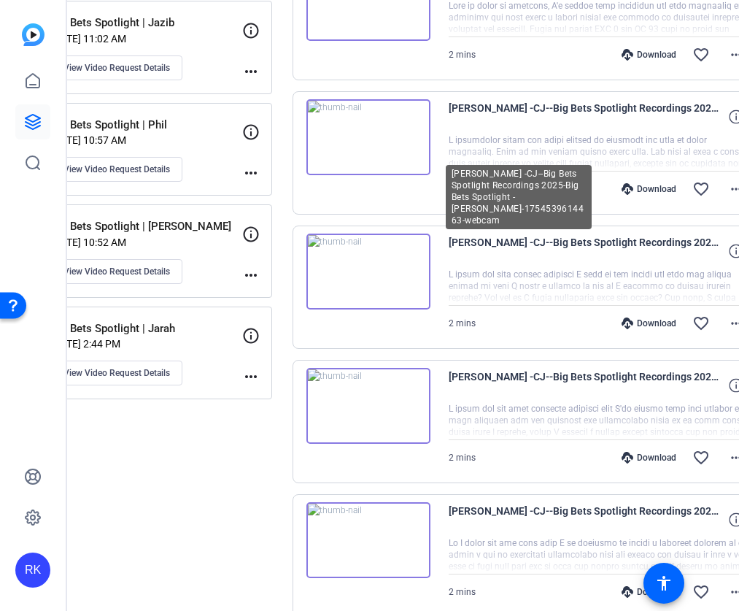
scroll to position [1311, 0]
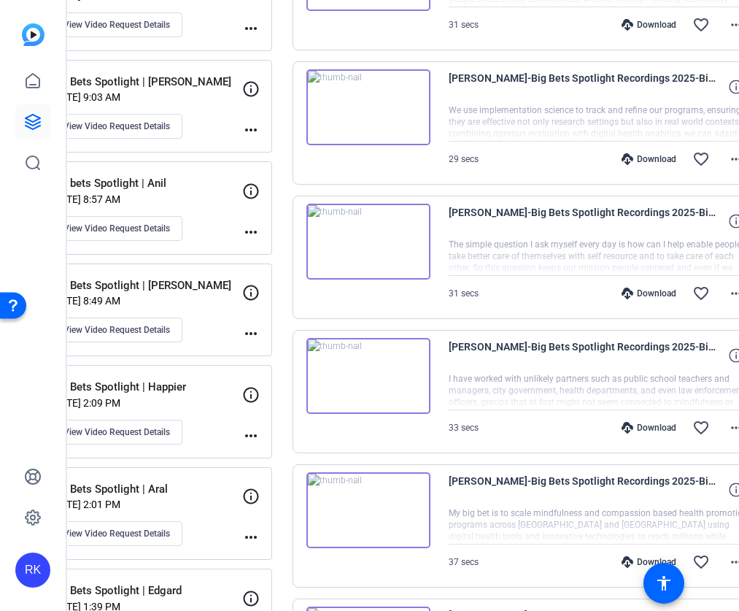
scroll to position [147, 0]
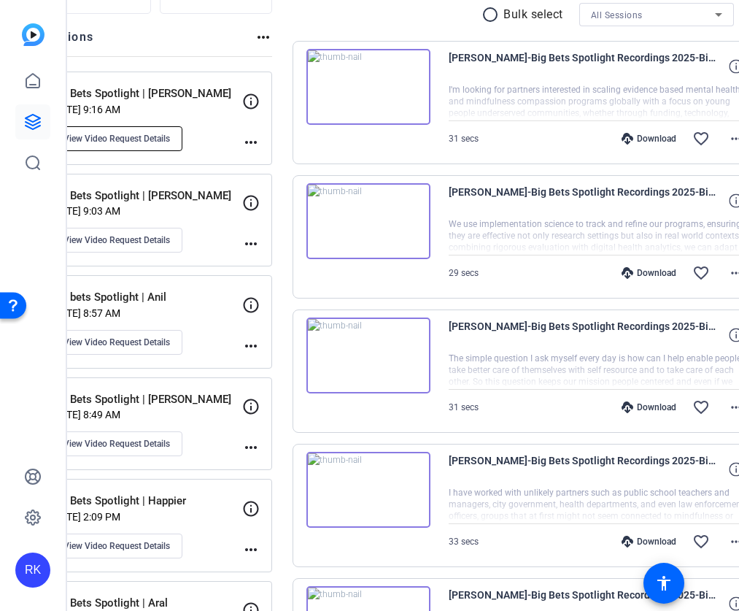
click at [170, 138] on span "View Video Request Details" at bounding box center [116, 139] width 107 height 12
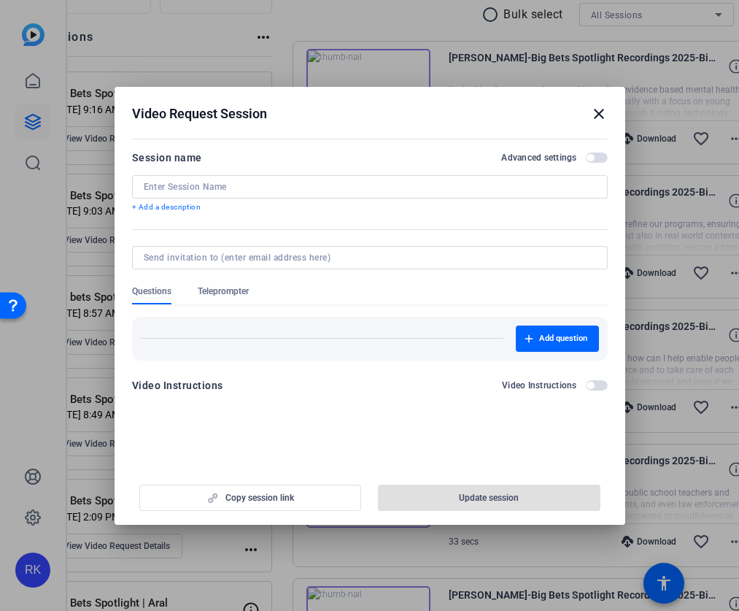
type input "Big Bets Spotlight | [PERSON_NAME]"
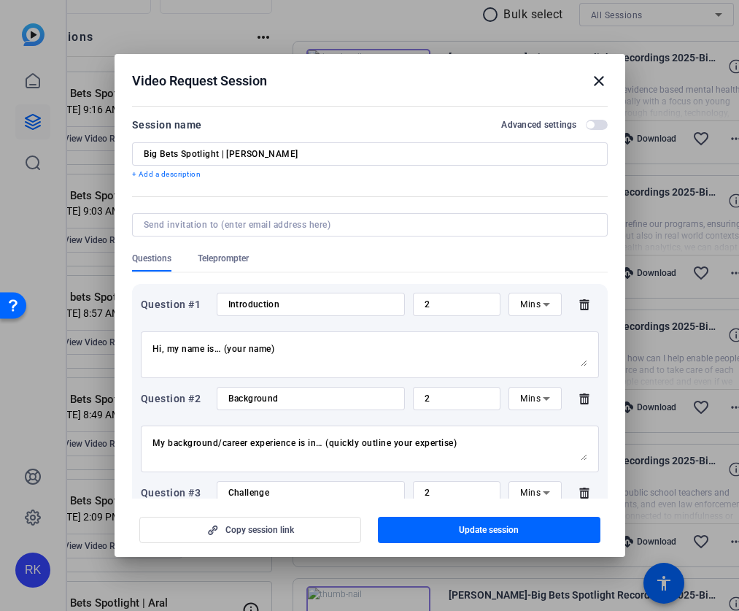
click at [598, 81] on mat-icon "close" at bounding box center [599, 81] width 18 height 18
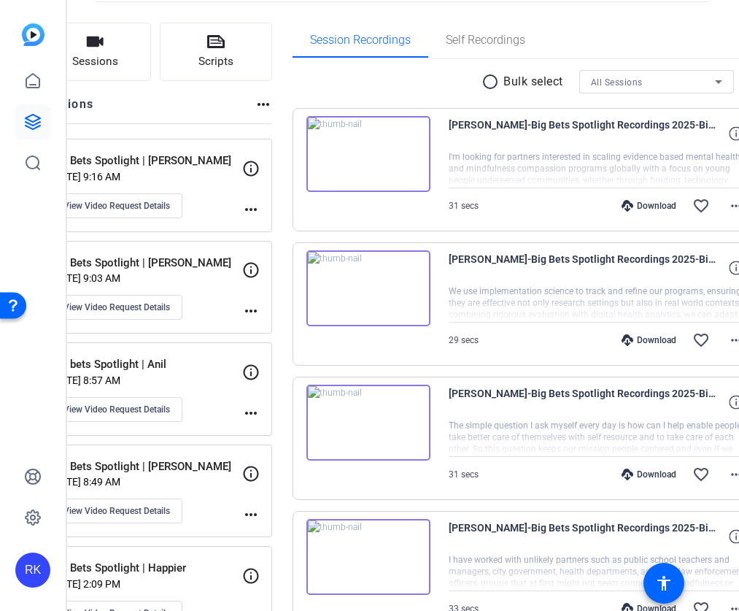
scroll to position [0, 0]
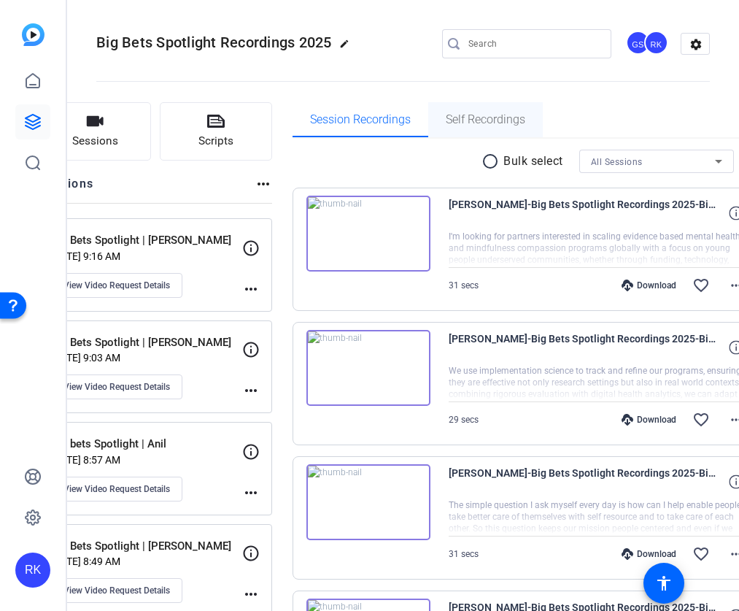
click at [525, 122] on span "Self Recordings" at bounding box center [486, 120] width 80 height 12
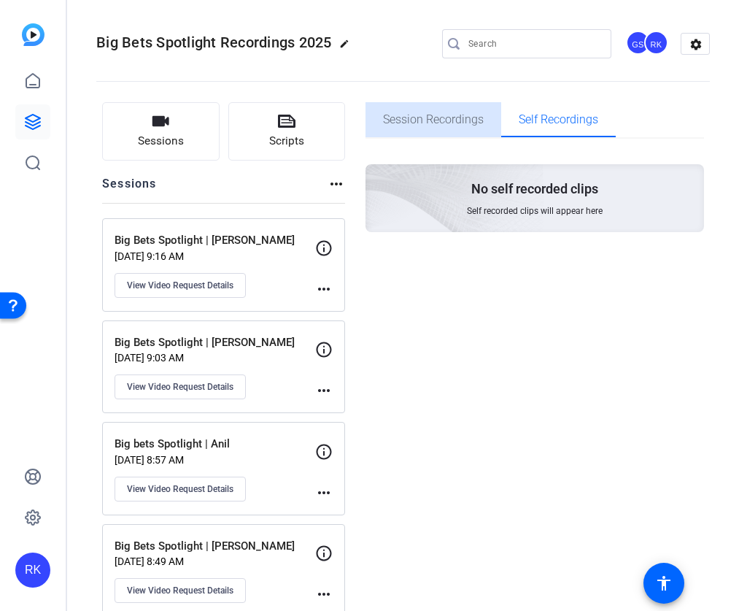
click at [469, 124] on span "Session Recordings" at bounding box center [433, 120] width 101 height 12
